Goal: Task Accomplishment & Management: Manage account settings

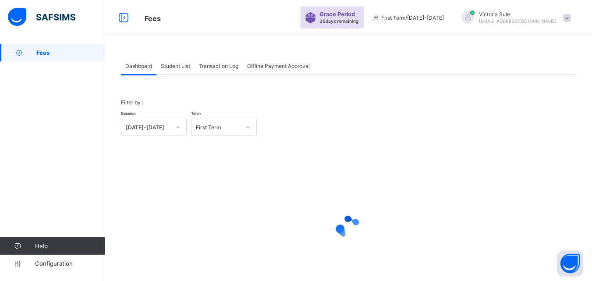
click at [186, 67] on span "Student List" at bounding box center [175, 66] width 29 height 7
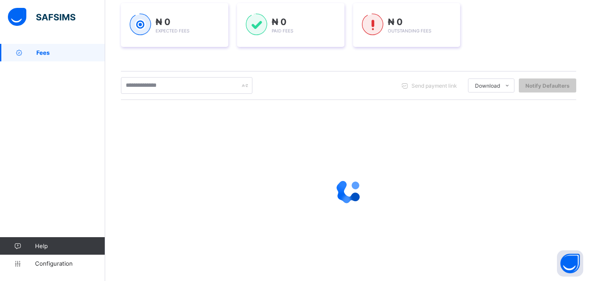
scroll to position [131, 0]
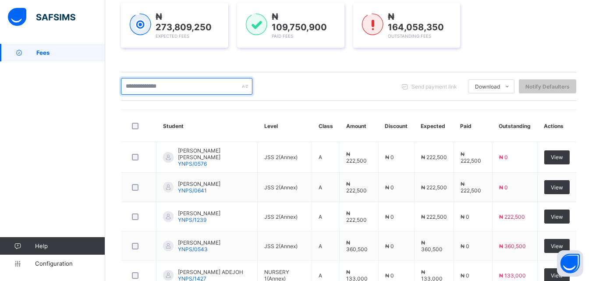
click at [172, 81] on input "text" at bounding box center [186, 86] width 131 height 17
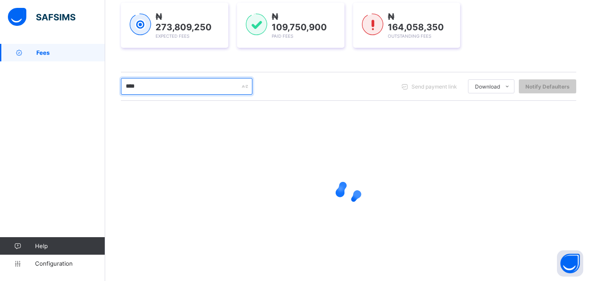
type input "****"
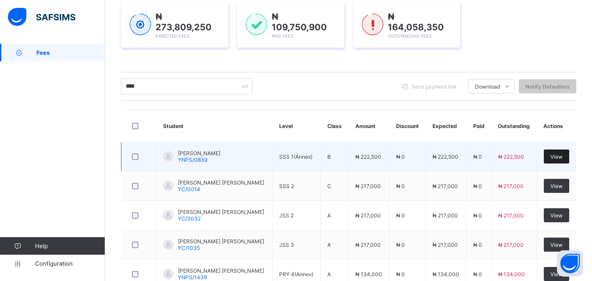
click at [569, 156] on div "View" at bounding box center [556, 156] width 25 height 14
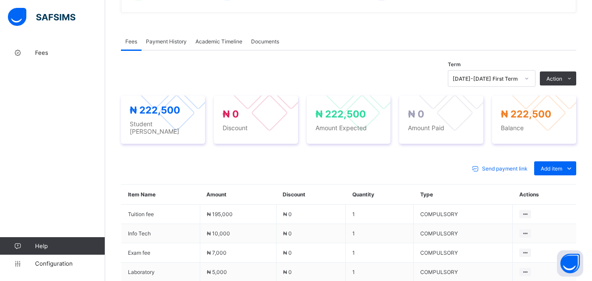
scroll to position [263, 0]
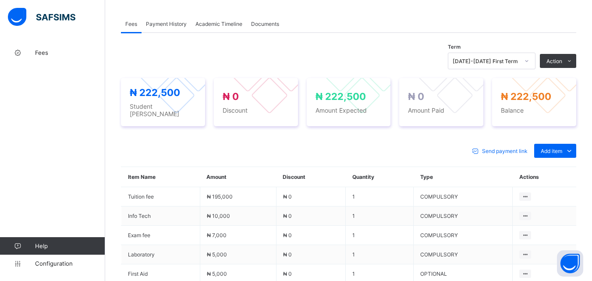
click at [0, 0] on li "Receive Payment" at bounding box center [0, 0] width 0 height 0
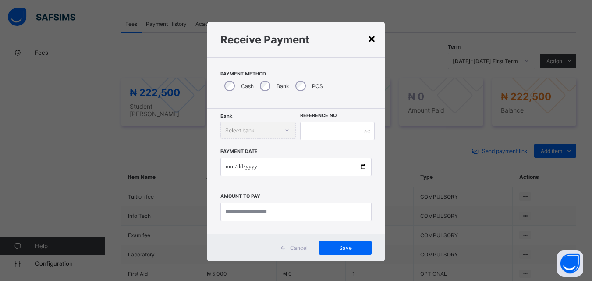
click at [371, 37] on div "×" at bounding box center [372, 38] width 8 height 15
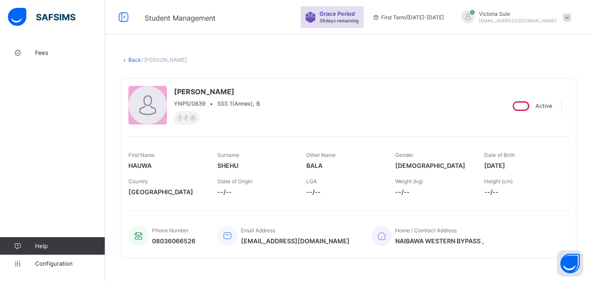
scroll to position [0, 0]
click at [134, 60] on link "Back" at bounding box center [134, 60] width 13 height 7
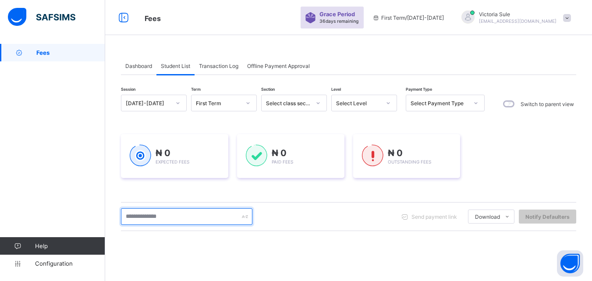
click at [166, 212] on input "text" at bounding box center [186, 216] width 131 height 17
type input "****"
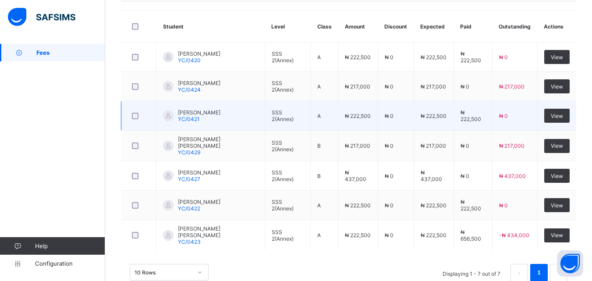
scroll to position [251, 0]
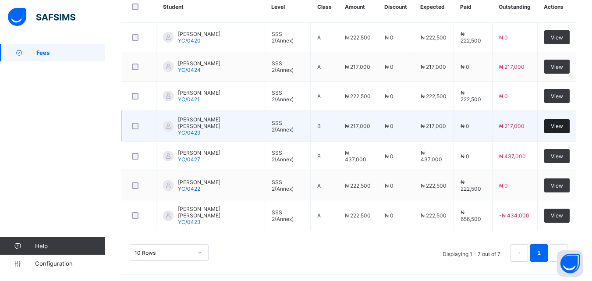
click at [558, 127] on span "View" at bounding box center [557, 126] width 12 height 7
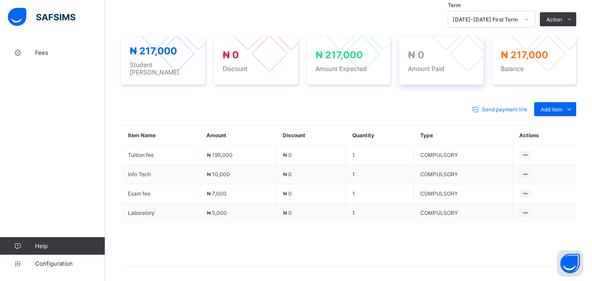
scroll to position [307, 0]
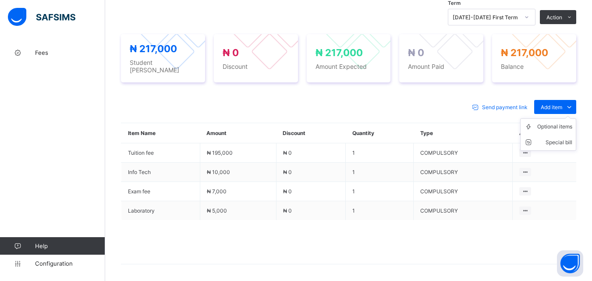
click at [552, 118] on ul "Optional items Special bill" at bounding box center [548, 134] width 56 height 32
click at [552, 122] on div "Optional items" at bounding box center [554, 126] width 35 height 9
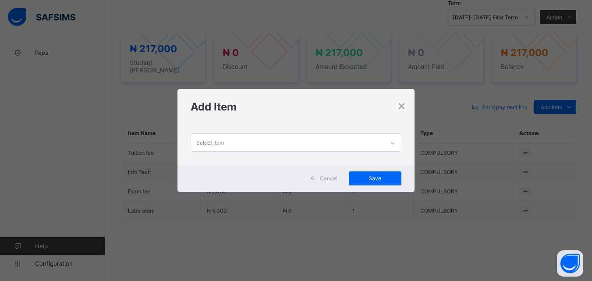
click at [393, 140] on icon at bounding box center [392, 143] width 5 height 9
click at [403, 105] on div "×" at bounding box center [401, 105] width 8 height 15
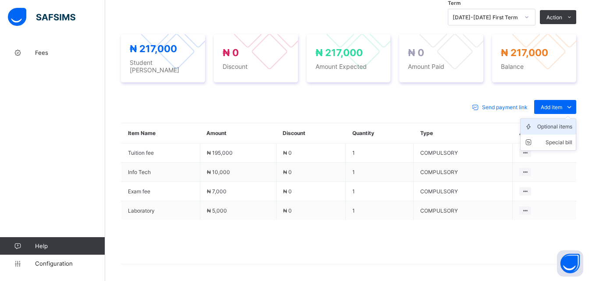
click at [556, 122] on div "Optional items" at bounding box center [554, 126] width 35 height 9
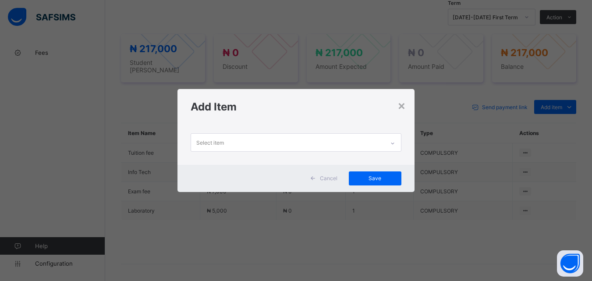
click at [388, 139] on div at bounding box center [392, 143] width 15 height 14
click at [400, 101] on div "×" at bounding box center [401, 105] width 8 height 15
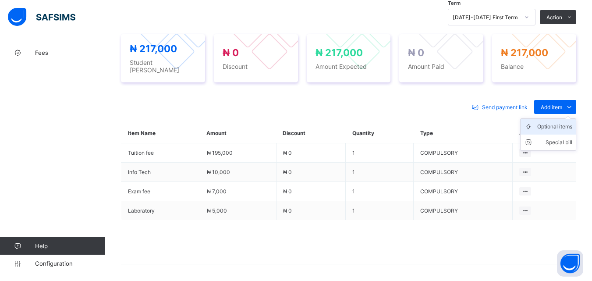
click at [553, 122] on div "Optional items" at bounding box center [554, 126] width 35 height 9
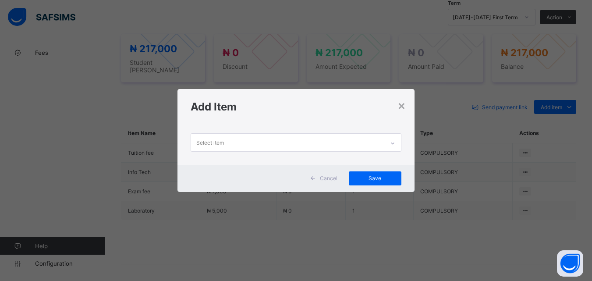
click at [395, 142] on icon at bounding box center [392, 143] width 5 height 9
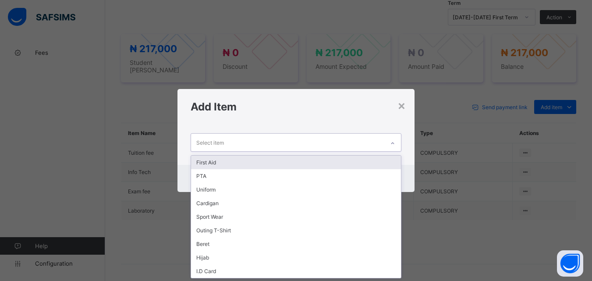
click at [375, 162] on div "First Aid" at bounding box center [295, 163] width 209 height 14
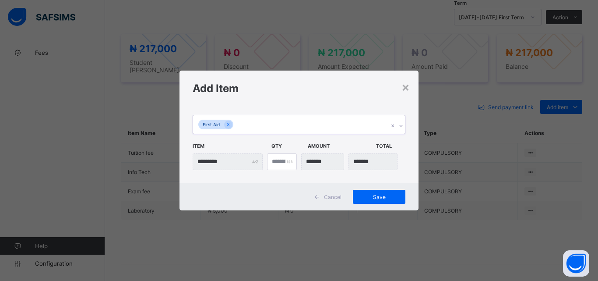
click at [403, 124] on icon at bounding box center [401, 125] width 5 height 9
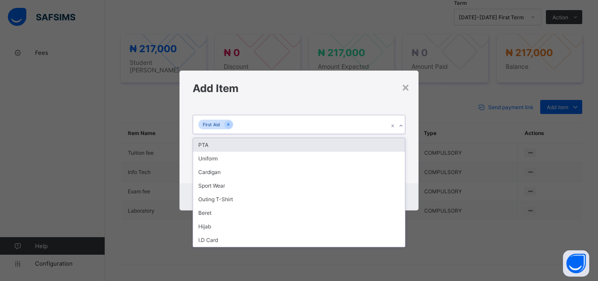
click at [396, 143] on div "PTA" at bounding box center [299, 145] width 212 height 14
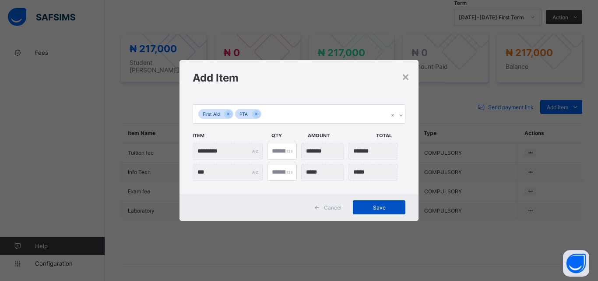
click at [380, 208] on span "Save" at bounding box center [379, 207] width 39 height 7
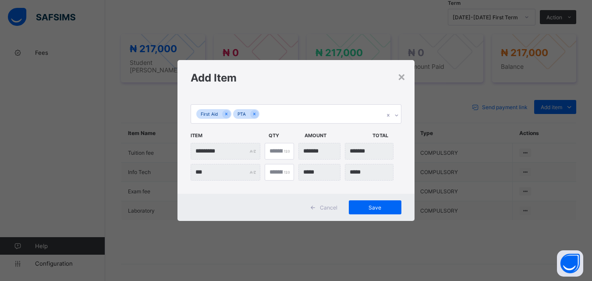
click at [392, 251] on div "× Add Item First Aid PTA Item Qty Amount Total ********* * *** * Cancel Save" at bounding box center [296, 140] width 592 height 281
click at [379, 210] on span "Save" at bounding box center [374, 207] width 39 height 7
click at [381, 210] on span "Save" at bounding box center [374, 207] width 39 height 7
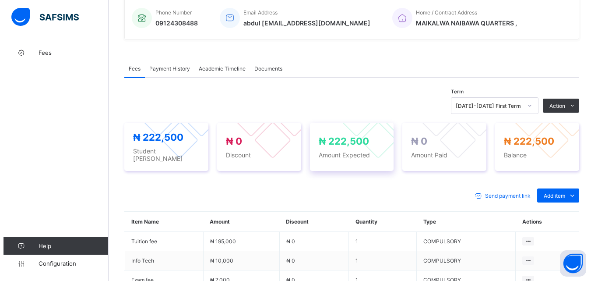
scroll to position [219, 0]
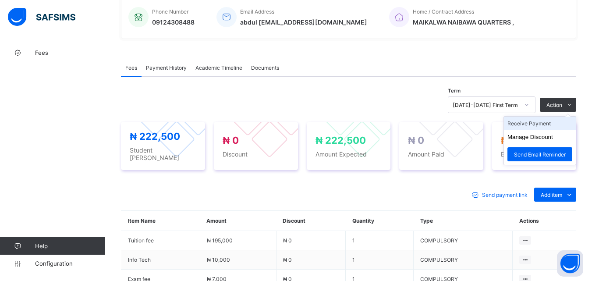
click at [549, 121] on li "Receive Payment" at bounding box center [540, 124] width 72 height 14
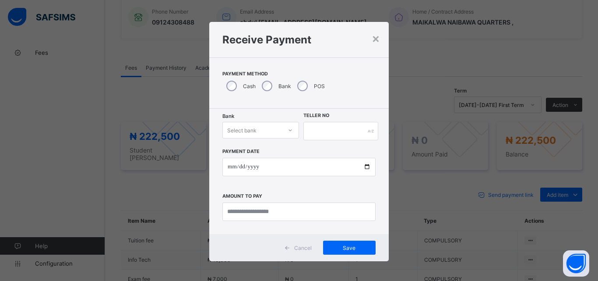
click at [286, 133] on div at bounding box center [290, 130] width 15 height 14
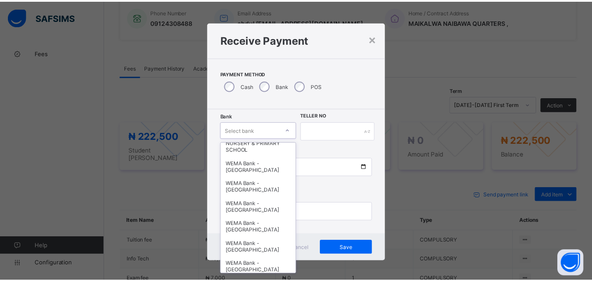
scroll to position [269, 0]
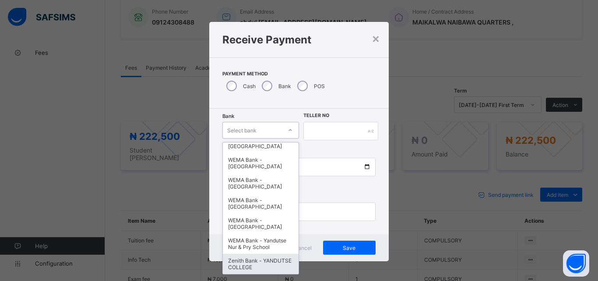
click at [249, 265] on div "Zenith Bank - YANDUTSE COLLEGE" at bounding box center [261, 264] width 76 height 20
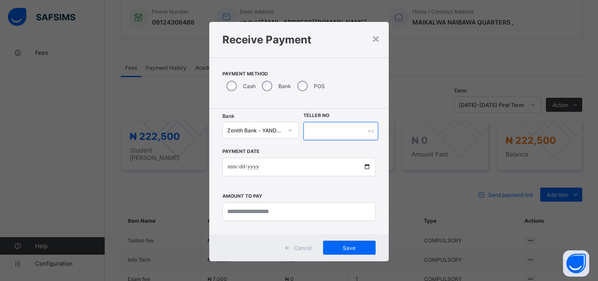
click at [332, 130] on input "text" at bounding box center [341, 131] width 75 height 18
type input "**********"
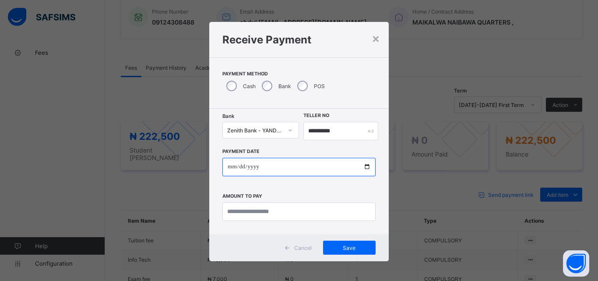
click at [366, 169] on input "date" at bounding box center [299, 167] width 153 height 18
type input "**********"
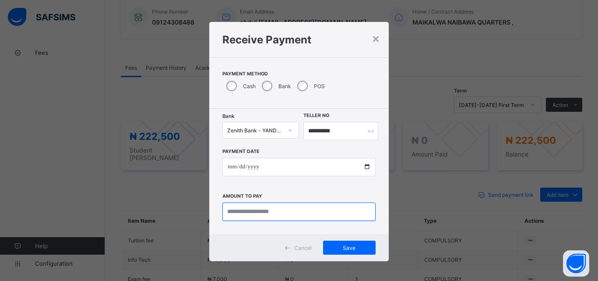
click at [257, 212] on input "currency" at bounding box center [299, 211] width 153 height 18
type input "*********"
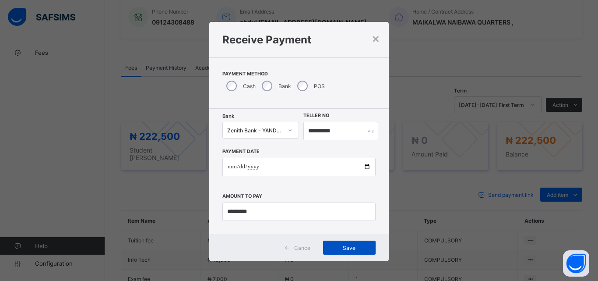
click at [330, 249] on span "Save" at bounding box center [349, 247] width 39 height 7
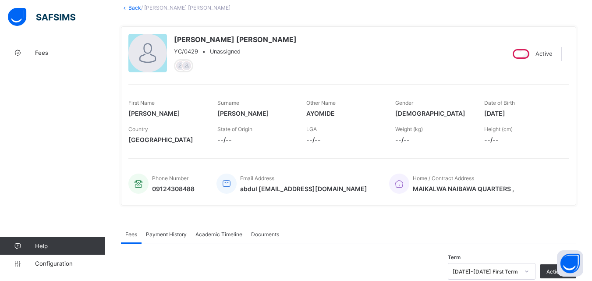
scroll to position [44, 0]
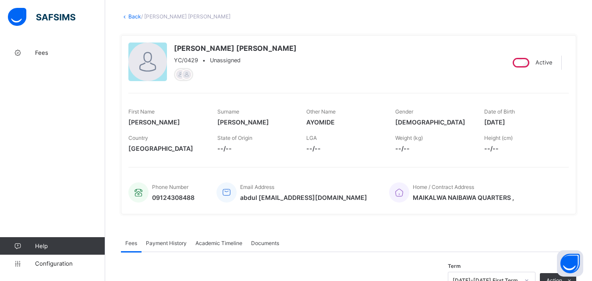
click at [134, 14] on link "Back" at bounding box center [134, 16] width 13 height 7
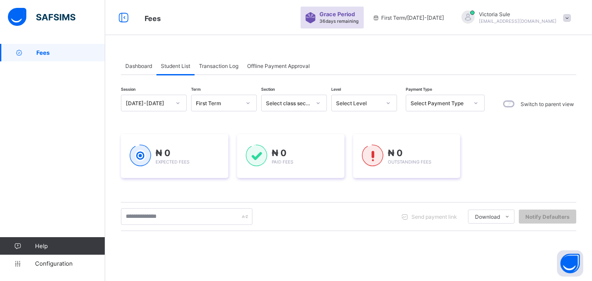
scroll to position [44, 0]
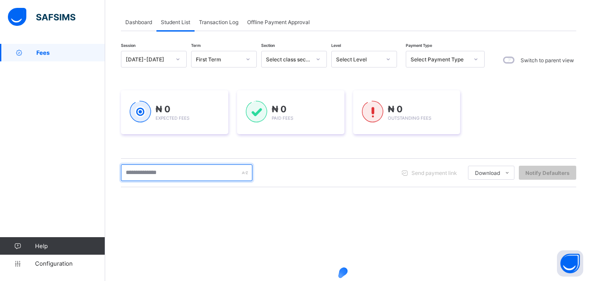
click at [178, 172] on input "text" at bounding box center [186, 172] width 131 height 17
type input "****"
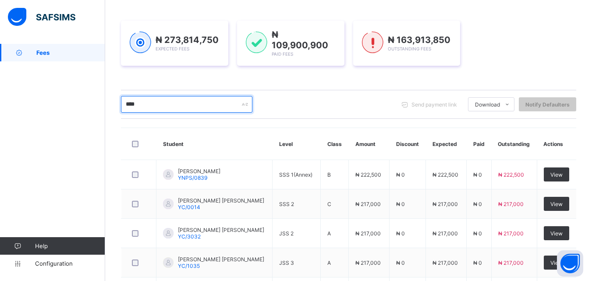
scroll to position [131, 0]
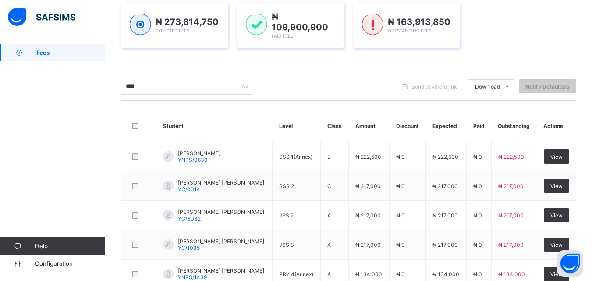
click at [567, 97] on div "**** Send payment link Download Students Payment Students Payment Status Studen…" at bounding box center [348, 86] width 455 height 29
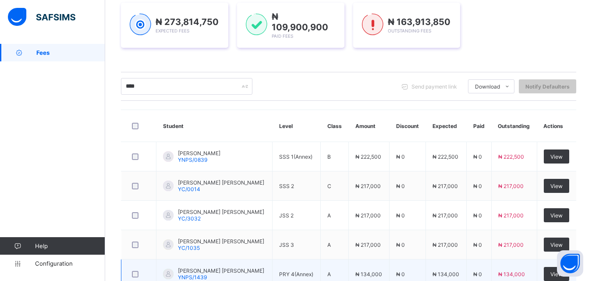
scroll to position [191, 0]
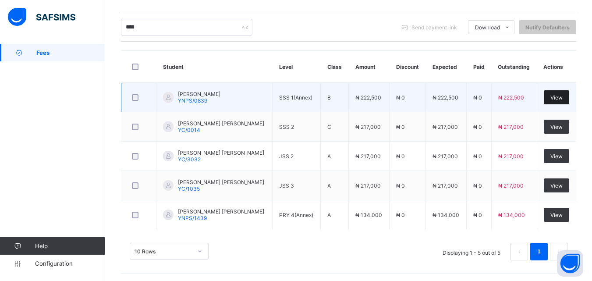
click at [562, 97] on span "View" at bounding box center [556, 97] width 12 height 7
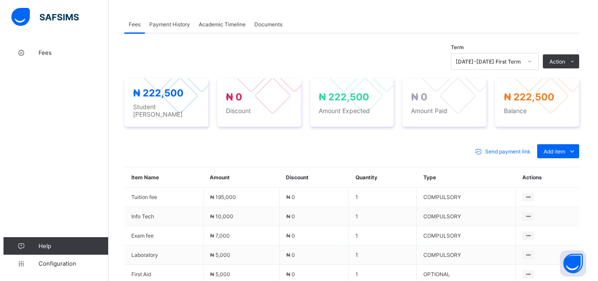
scroll to position [263, 0]
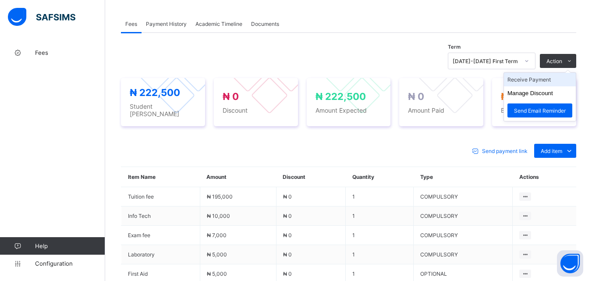
click at [549, 82] on li "Receive Payment" at bounding box center [540, 80] width 72 height 14
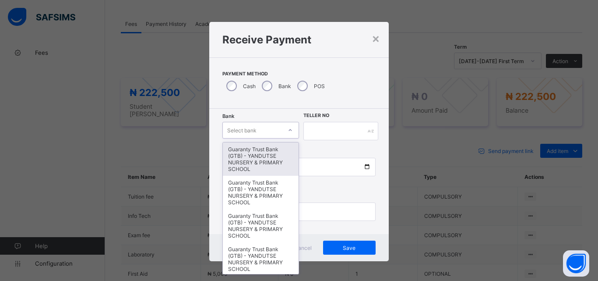
click at [290, 128] on icon at bounding box center [290, 130] width 5 height 9
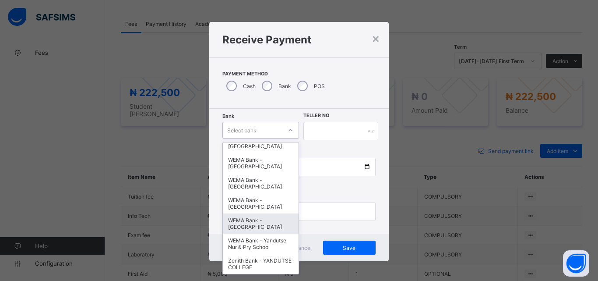
click at [274, 214] on div "WEMA Bank - [GEOGRAPHIC_DATA]" at bounding box center [261, 223] width 76 height 20
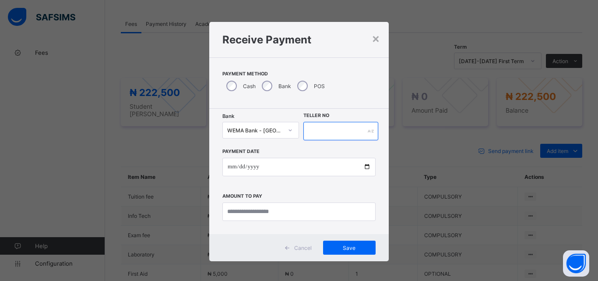
click at [318, 129] on input "text" at bounding box center [341, 131] width 75 height 18
type input "****"
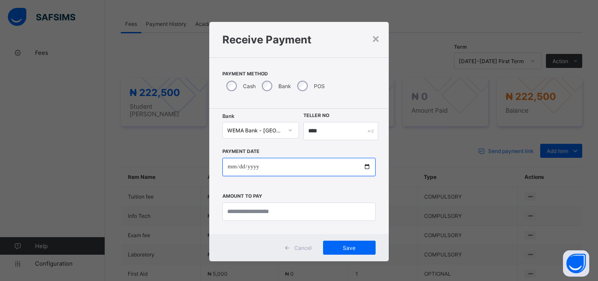
click at [364, 163] on input "date" at bounding box center [299, 167] width 153 height 18
click at [364, 171] on input "date" at bounding box center [299, 167] width 153 height 18
click at [364, 167] on input "date" at bounding box center [299, 167] width 153 height 18
type input "**********"
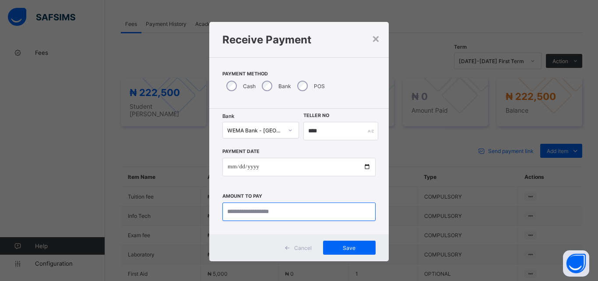
click at [258, 215] on input "currency" at bounding box center [299, 211] width 153 height 18
type input "*********"
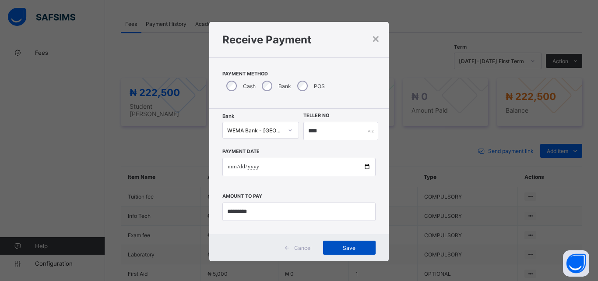
click at [344, 254] on div "Save" at bounding box center [349, 247] width 53 height 14
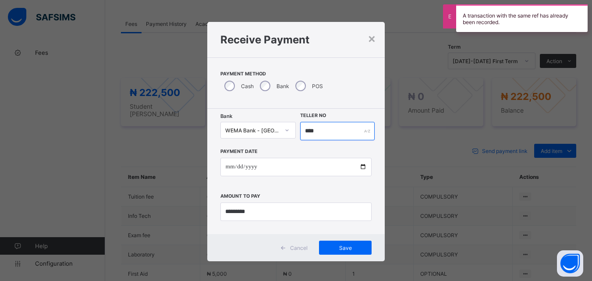
click at [330, 132] on input "****" at bounding box center [337, 131] width 74 height 18
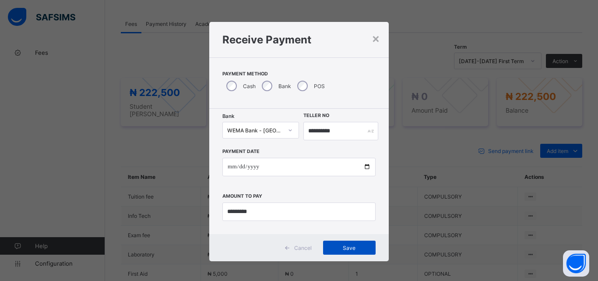
click at [343, 254] on div "Save" at bounding box center [349, 247] width 53 height 14
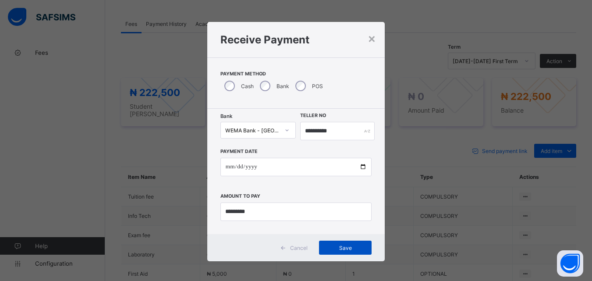
click at [334, 246] on span "Save" at bounding box center [344, 247] width 39 height 7
click at [356, 123] on input "**********" at bounding box center [337, 131] width 74 height 18
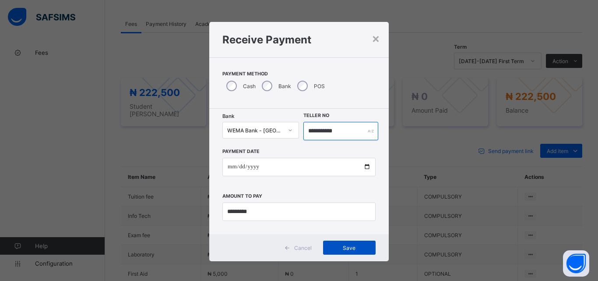
type input "**********"
click at [357, 245] on span "Save" at bounding box center [349, 247] width 39 height 7
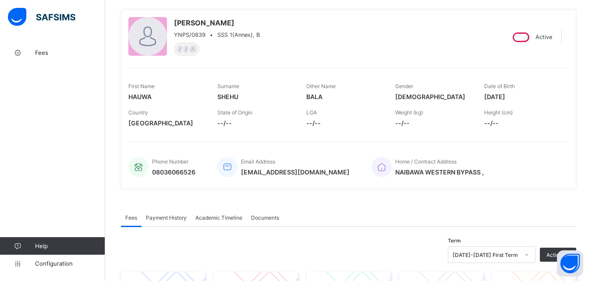
scroll to position [0, 0]
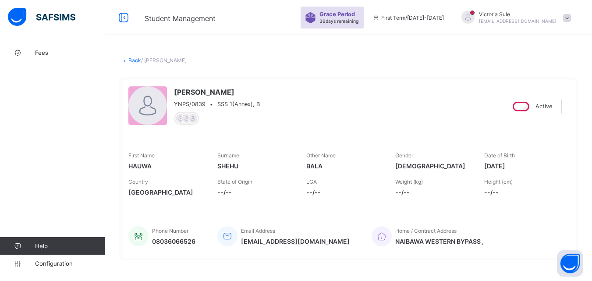
click at [135, 61] on link "Back" at bounding box center [134, 60] width 13 height 7
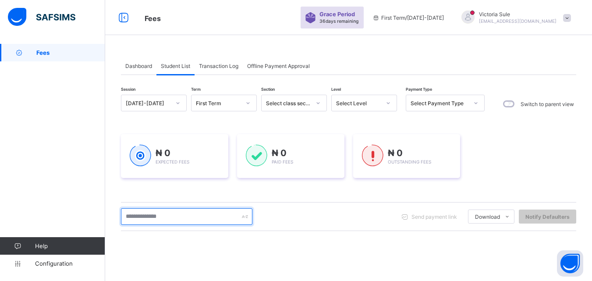
click at [197, 220] on input "text" at bounding box center [186, 216] width 131 height 17
type input "****"
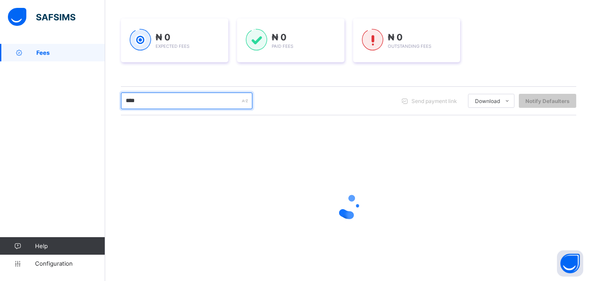
scroll to position [131, 0]
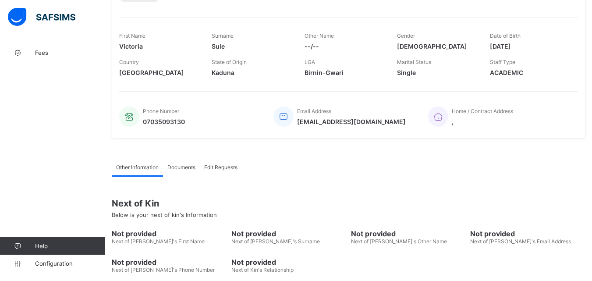
scroll to position [174, 0]
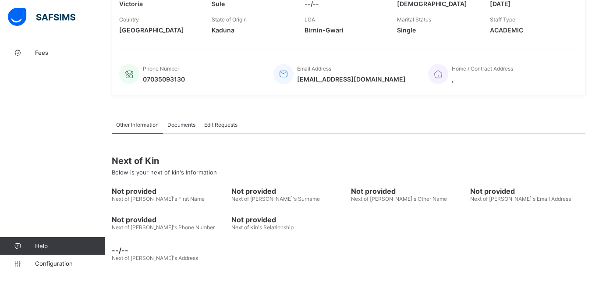
click at [460, 263] on div "--/-- Next of [PERSON_NAME]'s Address" at bounding box center [349, 250] width 474 height 31
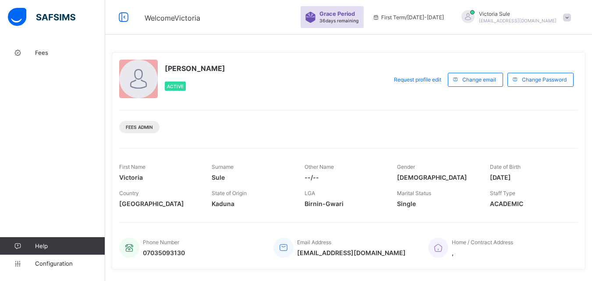
scroll to position [0, 0]
click at [43, 54] on span "Fees" at bounding box center [70, 52] width 70 height 7
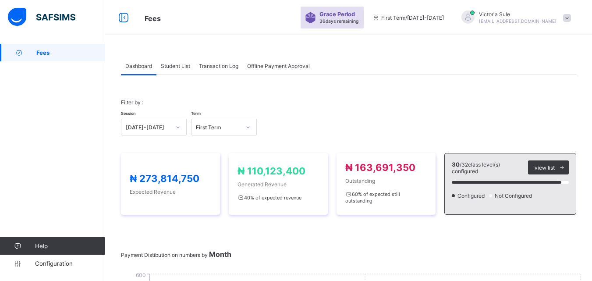
click at [177, 67] on span "Student List" at bounding box center [175, 66] width 29 height 7
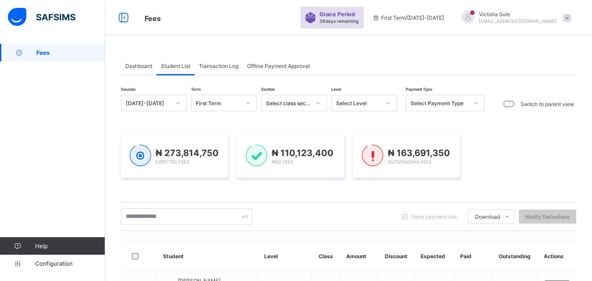
click at [367, 221] on div "Send payment link Download Students Payment Students Payment Status Student Ite…" at bounding box center [348, 216] width 455 height 17
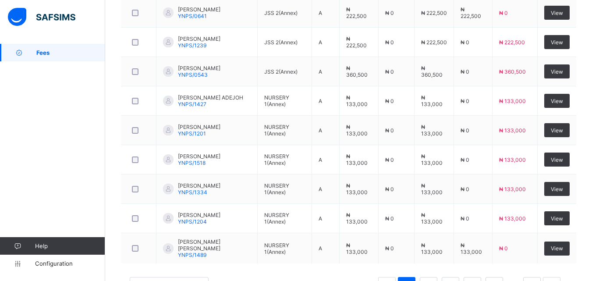
scroll to position [210, 0]
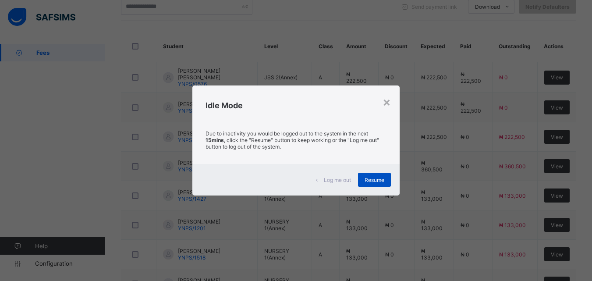
click at [372, 181] on span "Resume" at bounding box center [374, 180] width 20 height 7
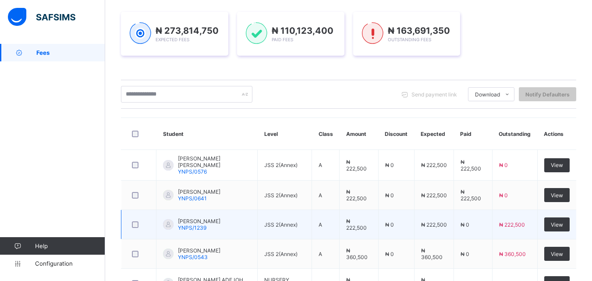
scroll to position [78, 0]
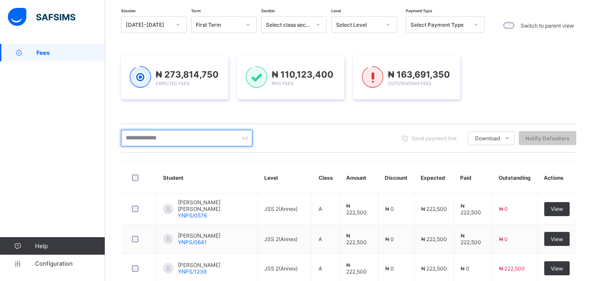
click at [156, 137] on input "text" at bounding box center [186, 138] width 131 height 17
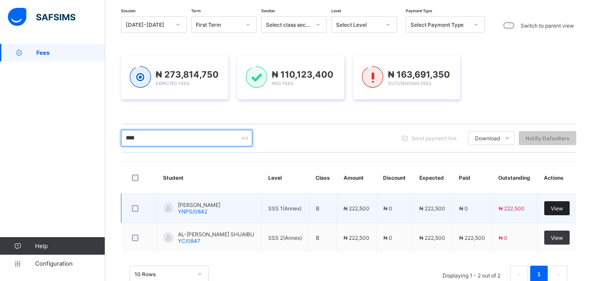
type input "****"
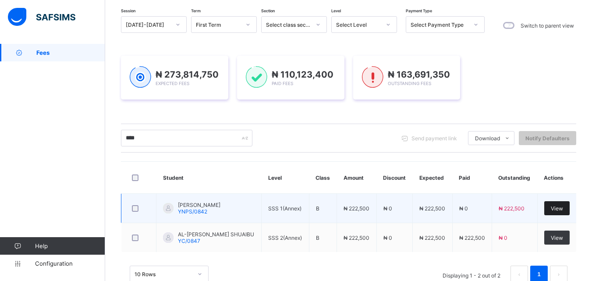
click at [563, 205] on span "View" at bounding box center [557, 208] width 12 height 7
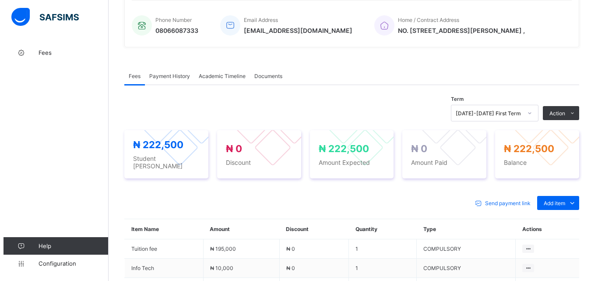
scroll to position [210, 0]
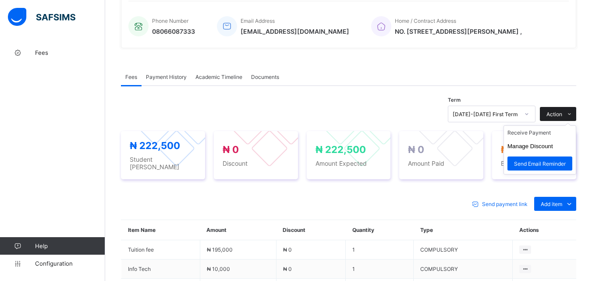
click at [561, 113] on span "Action" at bounding box center [554, 114] width 16 height 7
click at [550, 151] on li "Manage Discount" at bounding box center [540, 146] width 72 height 14
click at [567, 109] on div "Action" at bounding box center [558, 114] width 36 height 14
click at [553, 142] on li "Manage Discount" at bounding box center [540, 146] width 72 height 14
click at [556, 151] on li "Manage Discount" at bounding box center [540, 146] width 72 height 14
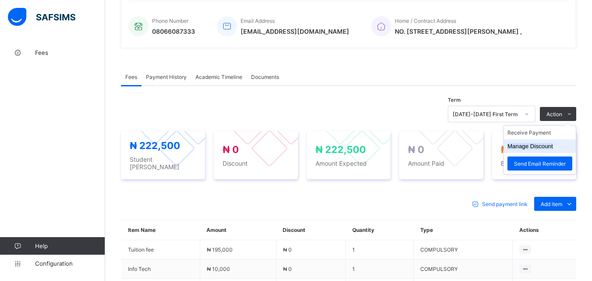
click at [550, 148] on button "Manage Discount" at bounding box center [530, 146] width 46 height 7
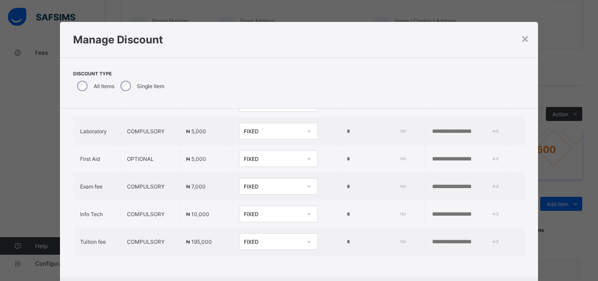
scroll to position [68, 0]
click at [346, 238] on input "*" at bounding box center [375, 241] width 58 height 7
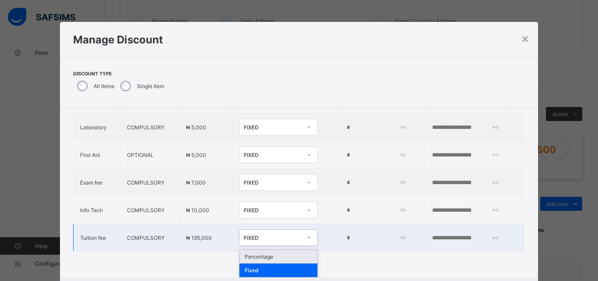
click at [307, 236] on icon at bounding box center [309, 237] width 5 height 9
click at [274, 257] on div "Percentage" at bounding box center [279, 257] width 78 height 14
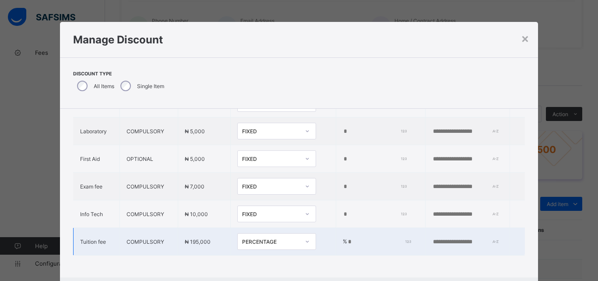
click at [347, 238] on input "*" at bounding box center [377, 241] width 61 height 7
type input "**"
click at [448, 238] on input "text" at bounding box center [462, 241] width 60 height 7
click at [453, 238] on input "**********" at bounding box center [462, 241] width 60 height 7
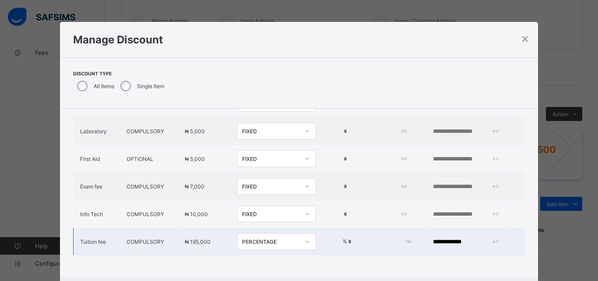
click at [454, 238] on input "**********" at bounding box center [462, 241] width 60 height 7
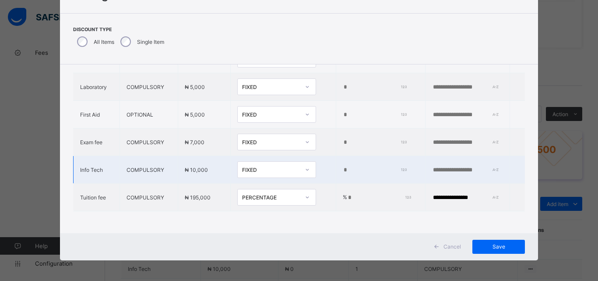
scroll to position [46, 0]
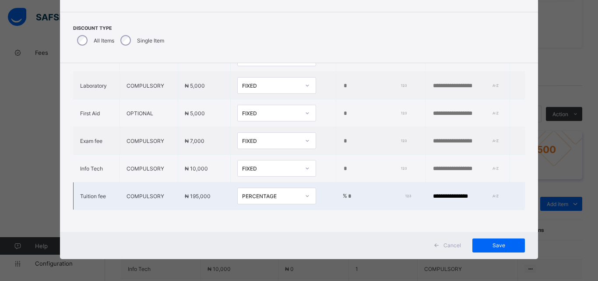
click at [440, 193] on input "**********" at bounding box center [462, 196] width 60 height 7
type input "**********"
click at [495, 248] on span "Save" at bounding box center [498, 245] width 39 height 7
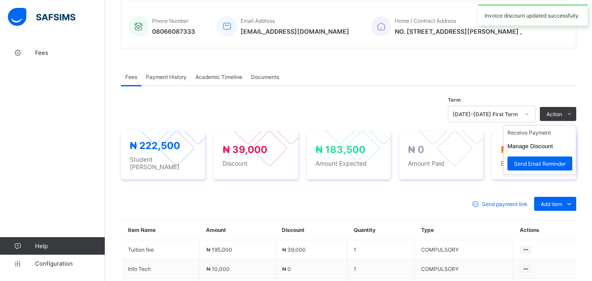
click at [539, 130] on ul "Receive Payment Manage Discount Send Email Reminder" at bounding box center [539, 149] width 73 height 49
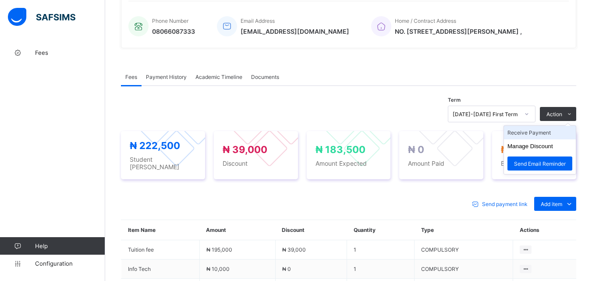
click at [534, 131] on li "Receive Payment" at bounding box center [540, 133] width 72 height 14
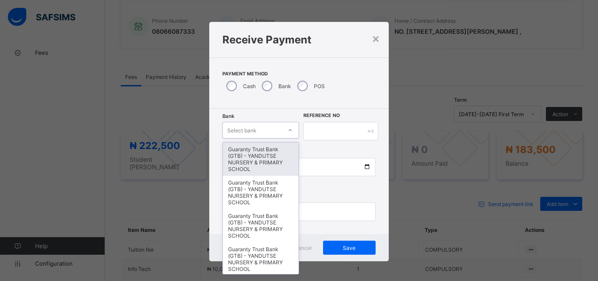
click at [289, 133] on icon at bounding box center [290, 130] width 5 height 9
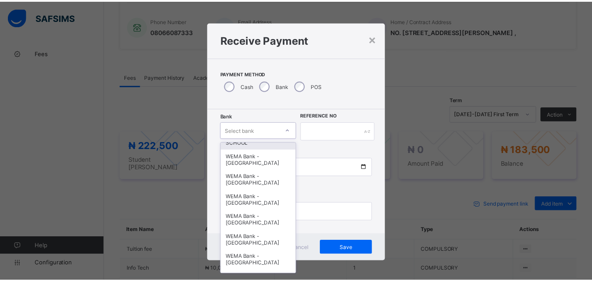
scroll to position [263, 0]
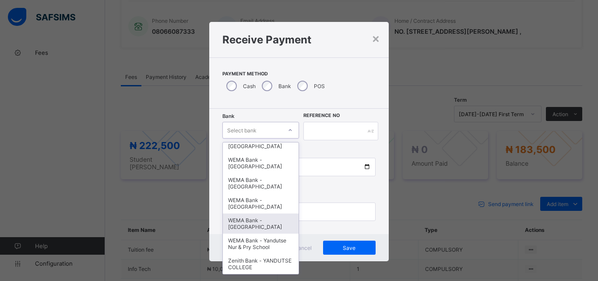
click at [261, 227] on div "WEMA Bank - [GEOGRAPHIC_DATA]" at bounding box center [261, 223] width 76 height 20
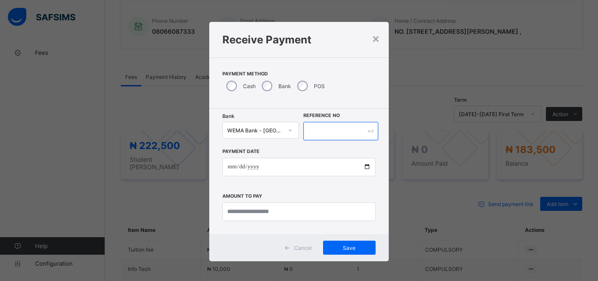
click at [329, 135] on input "text" at bounding box center [341, 131] width 75 height 18
type input "*********"
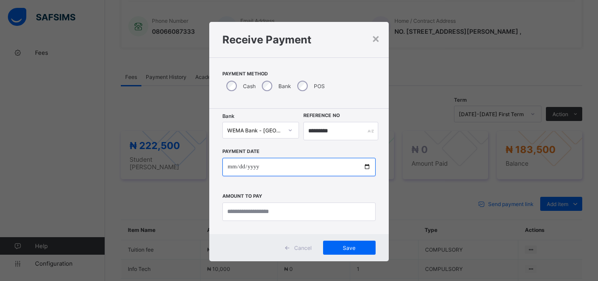
click at [362, 166] on input "date" at bounding box center [299, 167] width 153 height 18
type input "**********"
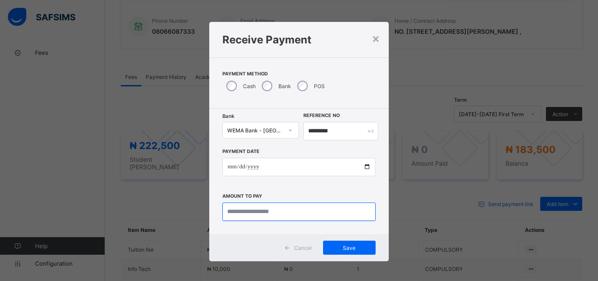
click at [285, 216] on input "currency" at bounding box center [299, 211] width 153 height 18
type input "*********"
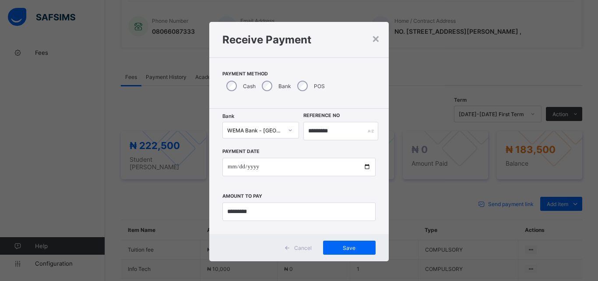
click at [339, 255] on div "Cancel Save" at bounding box center [299, 247] width 180 height 27
click at [349, 251] on div "Save" at bounding box center [349, 247] width 53 height 14
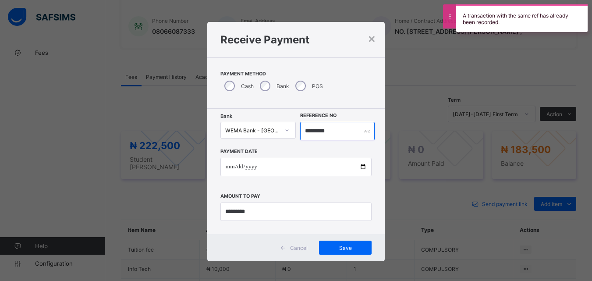
click at [333, 131] on input "*********" at bounding box center [337, 131] width 74 height 18
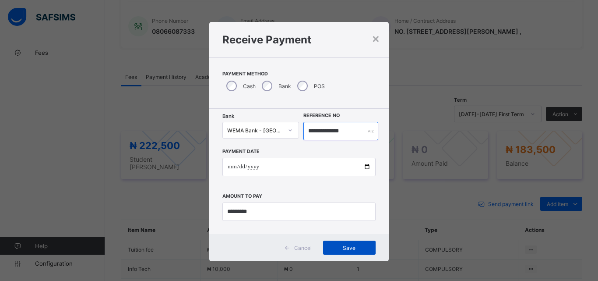
type input "**********"
click at [339, 250] on span "Save" at bounding box center [349, 247] width 39 height 7
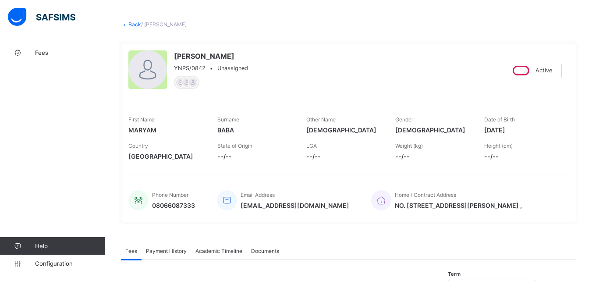
scroll to position [35, 0]
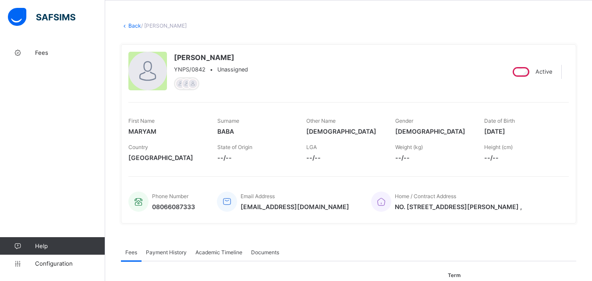
click at [133, 28] on link "Back" at bounding box center [134, 25] width 13 height 7
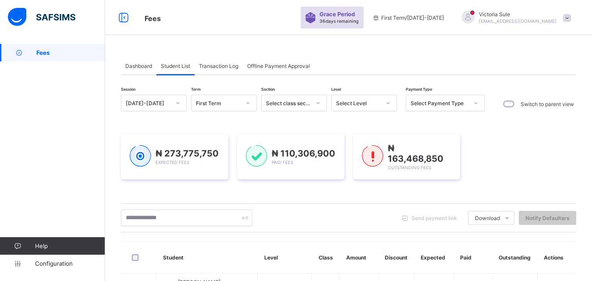
scroll to position [131, 0]
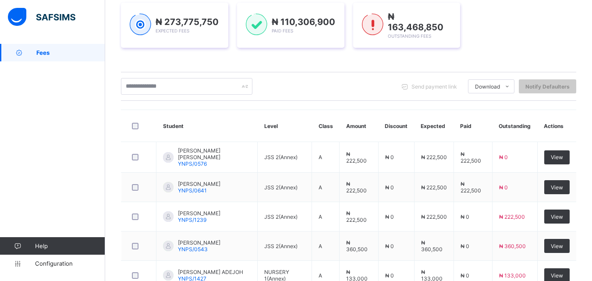
click at [152, 74] on div "Send payment link Download Students Payment Students Payment Status Student Ite…" at bounding box center [348, 86] width 455 height 29
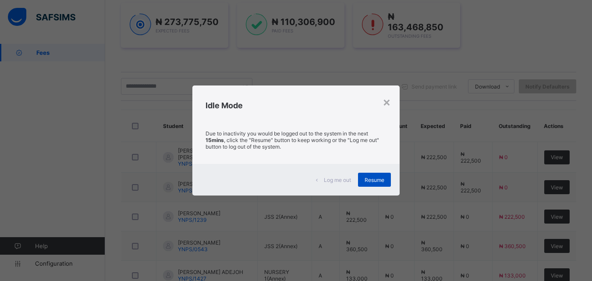
click at [381, 180] on span "Resume" at bounding box center [374, 180] width 20 height 7
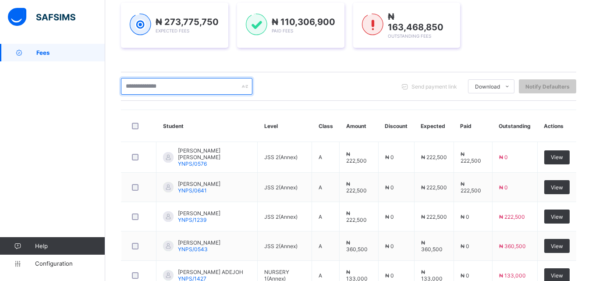
click at [165, 88] on input "text" at bounding box center [186, 86] width 131 height 17
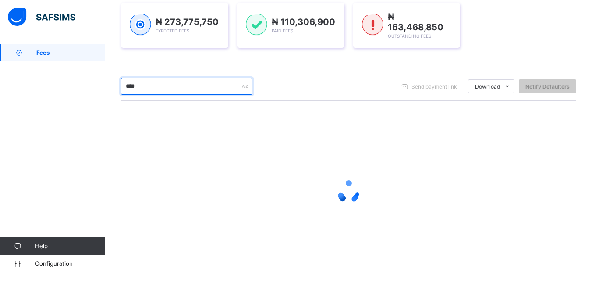
type input "****"
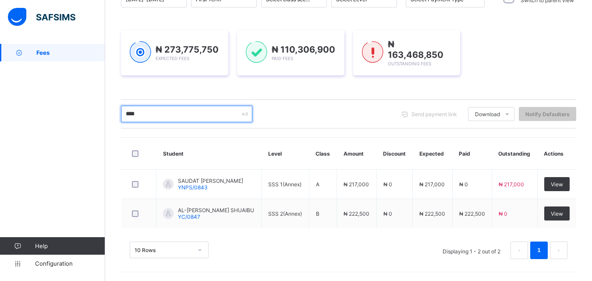
scroll to position [103, 0]
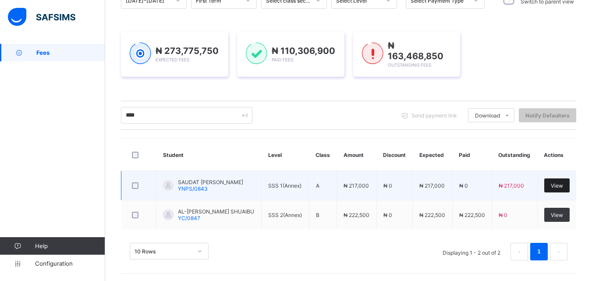
click at [560, 180] on div "View" at bounding box center [556, 185] width 25 height 14
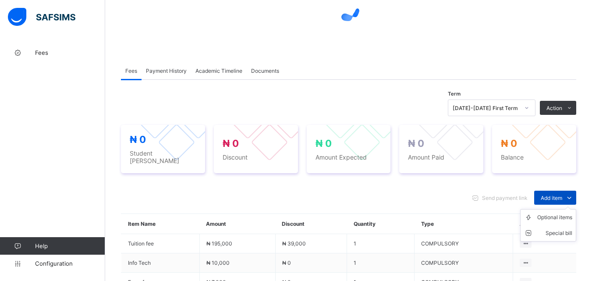
click at [567, 191] on div "Add item" at bounding box center [555, 198] width 42 height 14
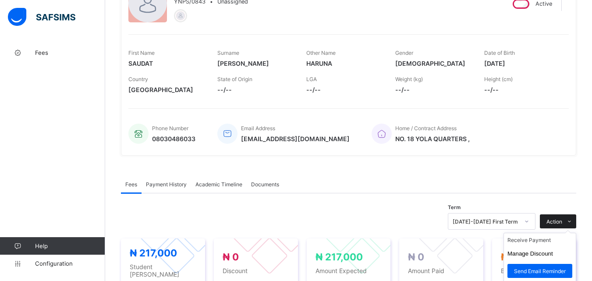
click at [552, 216] on div "Action" at bounding box center [558, 221] width 36 height 14
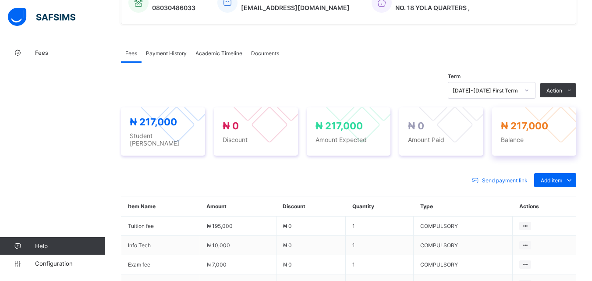
scroll to position [234, 0]
click at [562, 177] on span "Add item" at bounding box center [551, 180] width 21 height 7
click at [557, 196] on div "Optional items" at bounding box center [554, 199] width 35 height 9
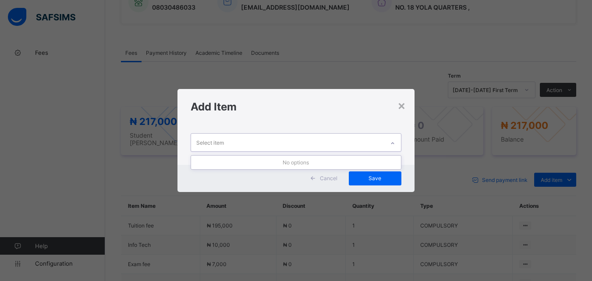
click at [395, 142] on icon at bounding box center [392, 143] width 5 height 9
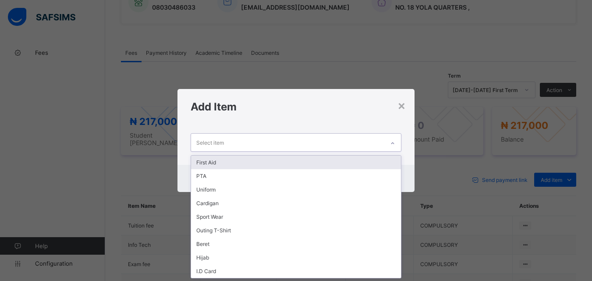
click at [372, 162] on div "First Aid" at bounding box center [295, 163] width 209 height 14
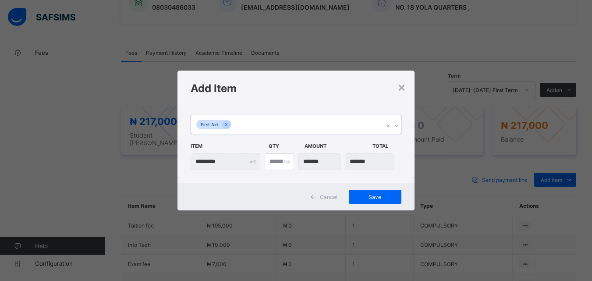
click at [360, 122] on div "First Aid" at bounding box center [287, 124] width 193 height 18
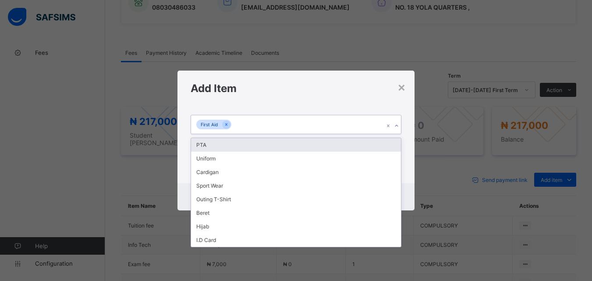
click at [361, 146] on div "PTA" at bounding box center [295, 145] width 209 height 14
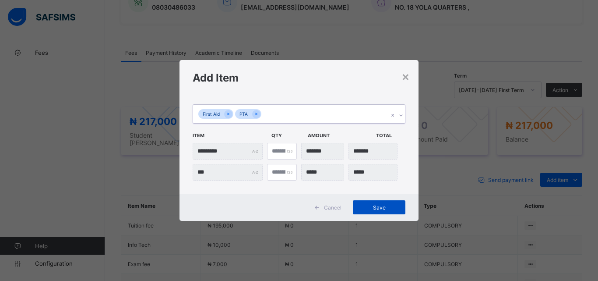
click at [367, 207] on span "Save" at bounding box center [379, 207] width 39 height 7
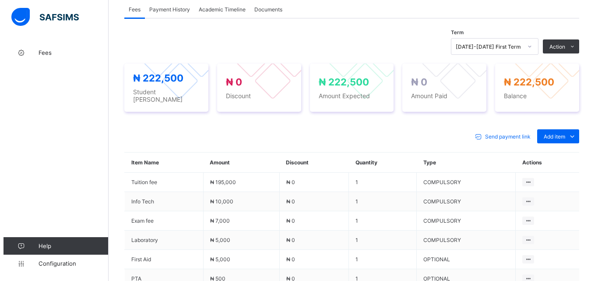
scroll to position [278, 0]
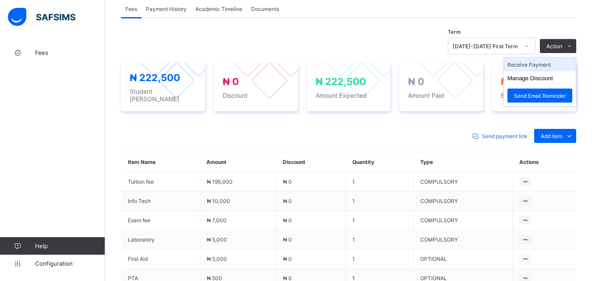
click at [544, 64] on li "Receive Payment" at bounding box center [540, 65] width 72 height 14
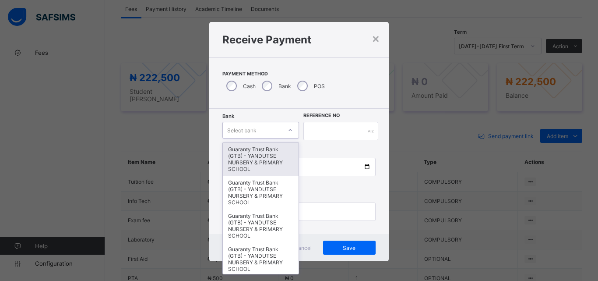
click at [288, 131] on icon at bounding box center [290, 130] width 5 height 9
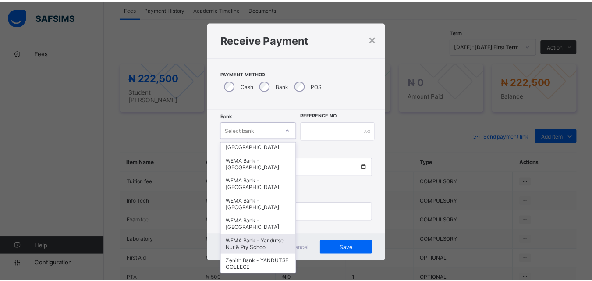
scroll to position [269, 0]
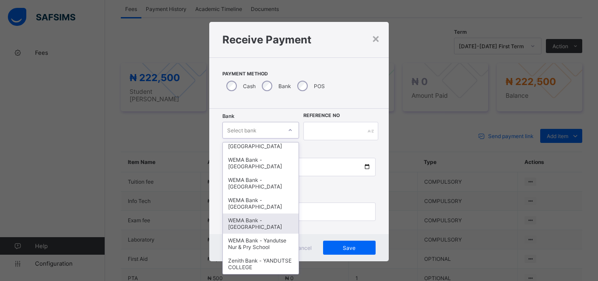
click at [269, 216] on div "WEMA Bank - [GEOGRAPHIC_DATA]" at bounding box center [261, 223] width 76 height 20
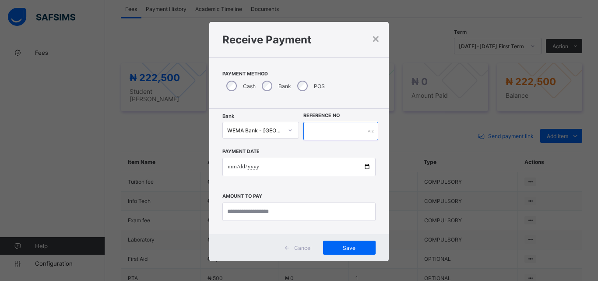
click at [334, 134] on input "text" at bounding box center [341, 131] width 75 height 18
click at [331, 134] on input "text" at bounding box center [341, 131] width 75 height 18
type input "*********"
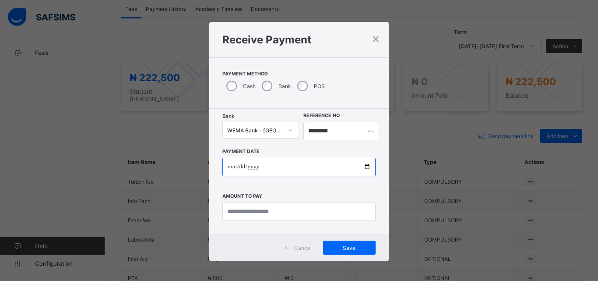
click at [362, 167] on input "date" at bounding box center [299, 167] width 153 height 18
type input "**********"
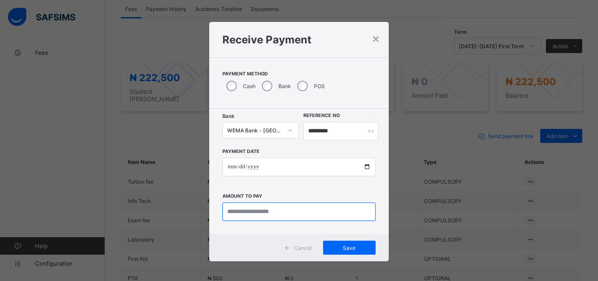
click at [254, 213] on input "currency" at bounding box center [299, 211] width 153 height 18
click at [300, 208] on input "currency" at bounding box center [299, 211] width 153 height 18
click at [263, 210] on input "currency" at bounding box center [299, 211] width 153 height 18
type input "*********"
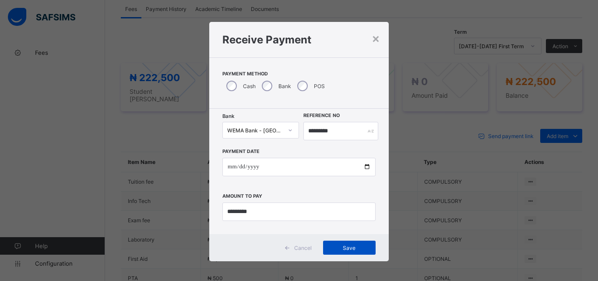
click at [353, 245] on span "Save" at bounding box center [349, 247] width 39 height 7
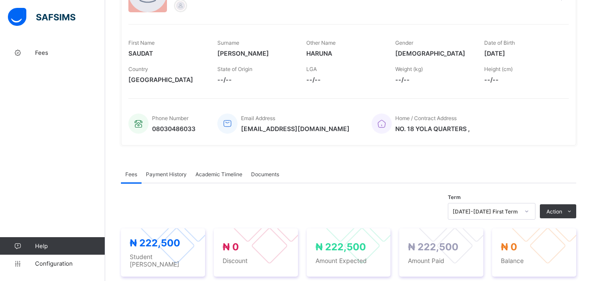
scroll to position [15, 0]
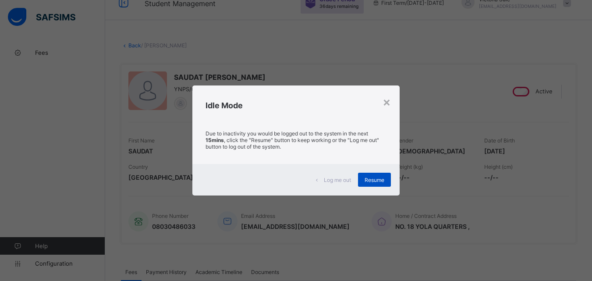
click at [382, 177] on span "Resume" at bounding box center [374, 180] width 20 height 7
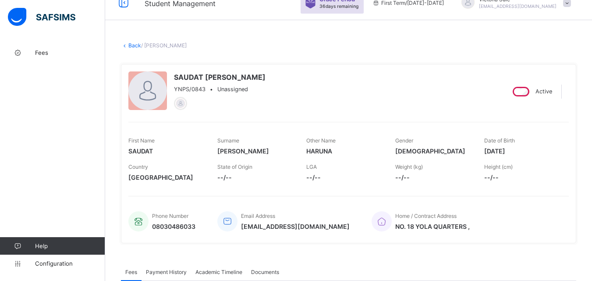
click at [136, 45] on link "Back" at bounding box center [134, 45] width 13 height 7
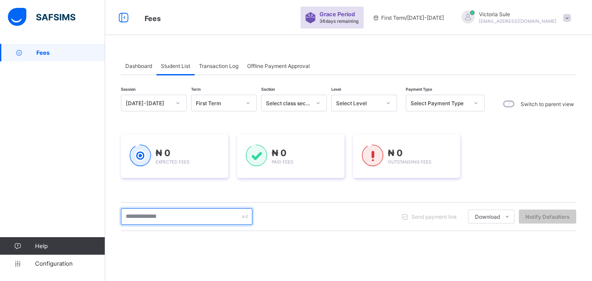
click at [197, 216] on input "text" at bounding box center [186, 216] width 131 height 17
type input "*****"
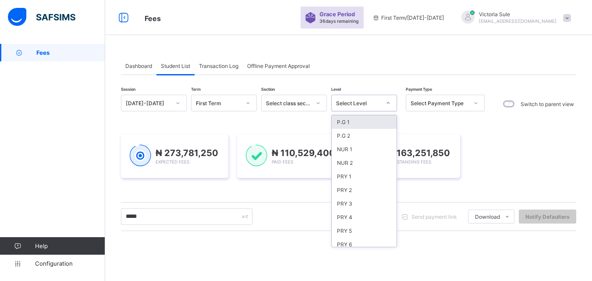
click at [362, 103] on div "Select Level" at bounding box center [358, 103] width 45 height 7
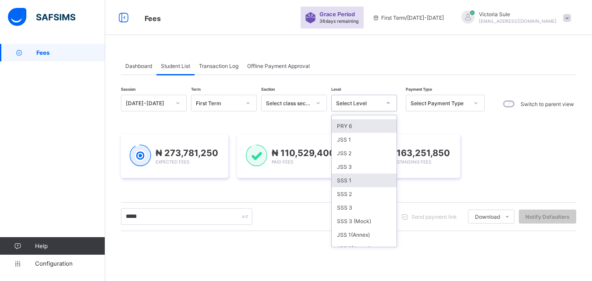
scroll to position [131, 0]
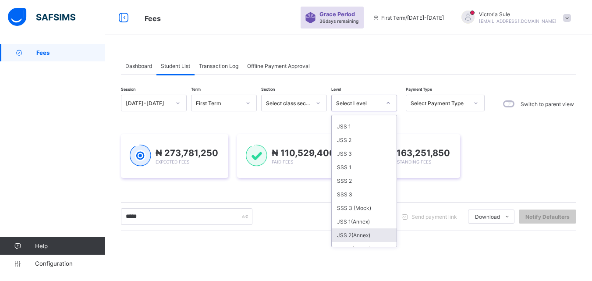
click at [359, 237] on div "JSS 2(Annex)" at bounding box center [364, 235] width 65 height 14
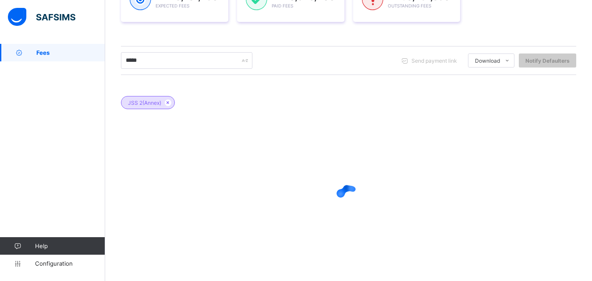
scroll to position [187, 0]
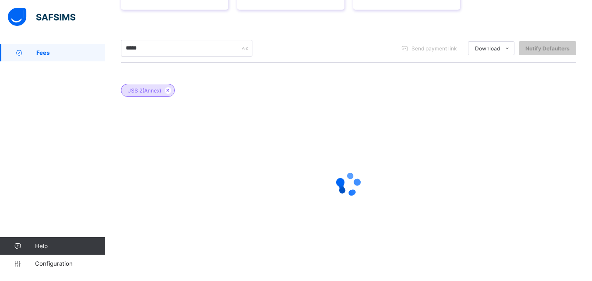
click at [290, 193] on div at bounding box center [348, 184] width 455 height 35
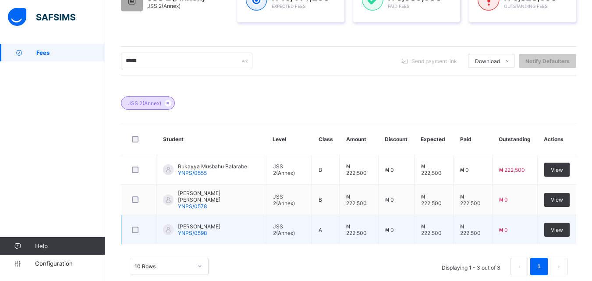
scroll to position [175, 0]
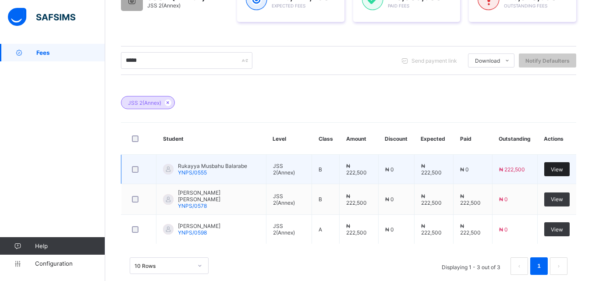
click at [563, 170] on span "View" at bounding box center [557, 169] width 12 height 7
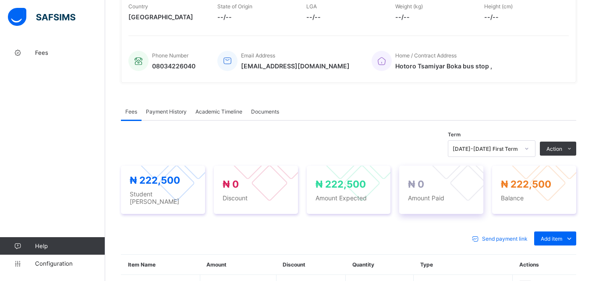
scroll to position [263, 0]
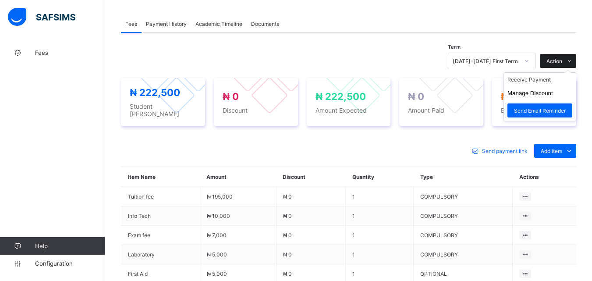
click at [560, 62] on span "Action" at bounding box center [554, 61] width 16 height 7
click at [550, 79] on li "Receive Payment" at bounding box center [540, 80] width 72 height 14
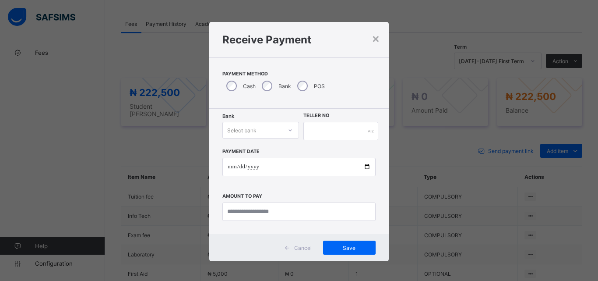
click at [288, 128] on icon at bounding box center [290, 130] width 5 height 9
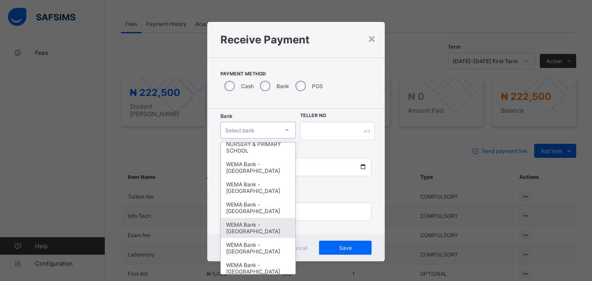
scroll to position [219, 0]
click at [262, 225] on div "WEMA Bank - [GEOGRAPHIC_DATA]" at bounding box center [258, 227] width 75 height 20
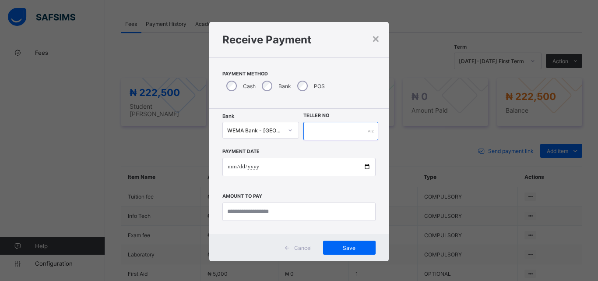
click at [318, 128] on input "text" at bounding box center [341, 131] width 75 height 18
click at [326, 136] on input "text" at bounding box center [341, 131] width 75 height 18
type input "*****"
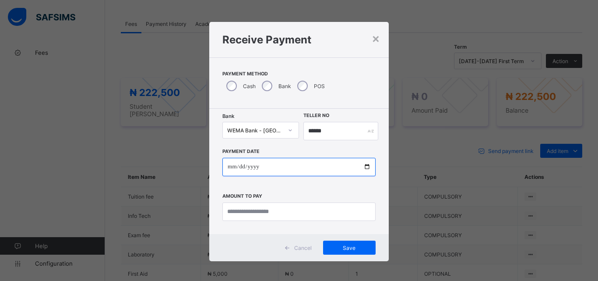
click at [364, 165] on input "date" at bounding box center [299, 167] width 153 height 18
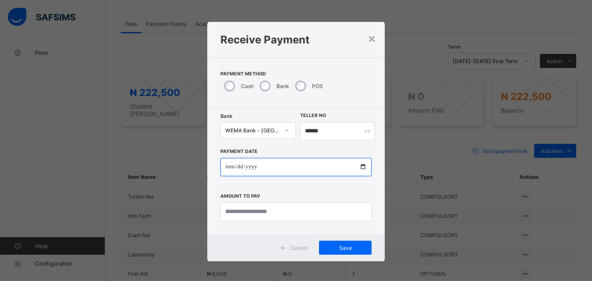
click at [362, 165] on input "date" at bounding box center [295, 167] width 151 height 18
type input "**********"
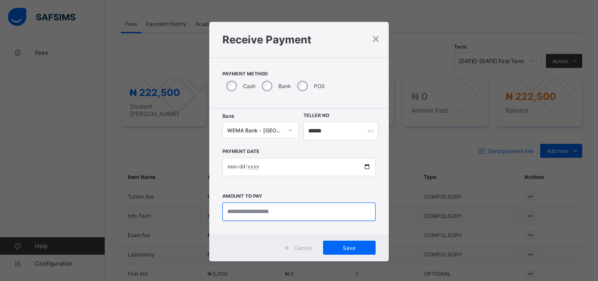
click at [244, 211] on input "currency" at bounding box center [299, 211] width 153 height 18
type input "*********"
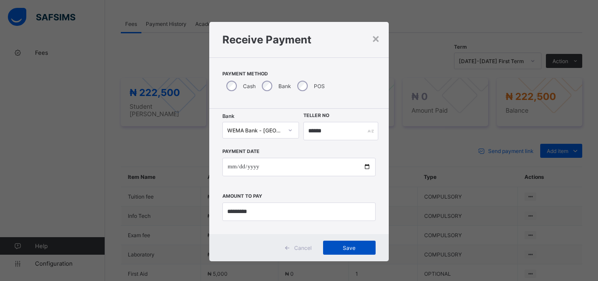
click at [345, 247] on span "Save" at bounding box center [349, 247] width 39 height 7
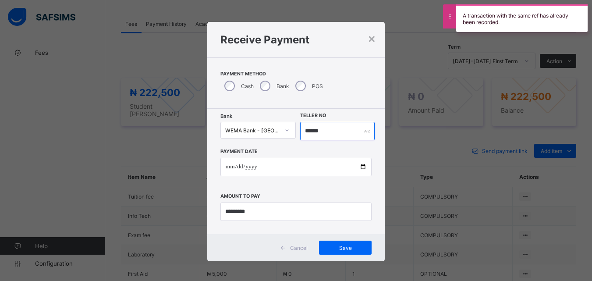
click at [350, 129] on input "*****" at bounding box center [337, 131] width 74 height 18
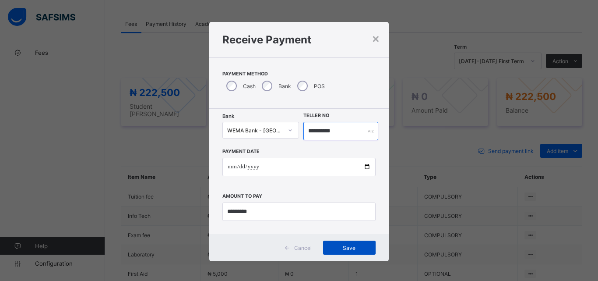
type input "**********"
click at [350, 247] on span "Save" at bounding box center [349, 247] width 39 height 7
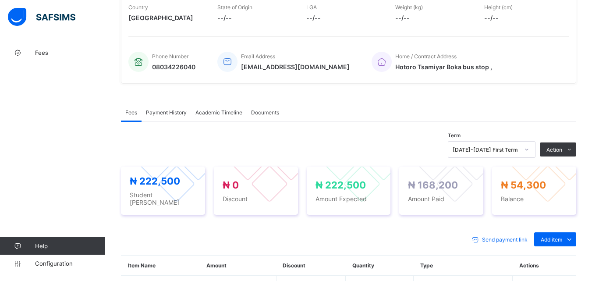
scroll to position [175, 0]
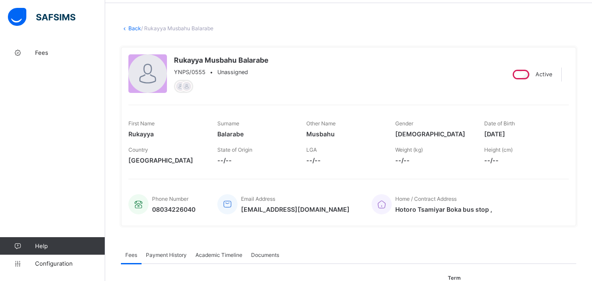
scroll to position [0, 0]
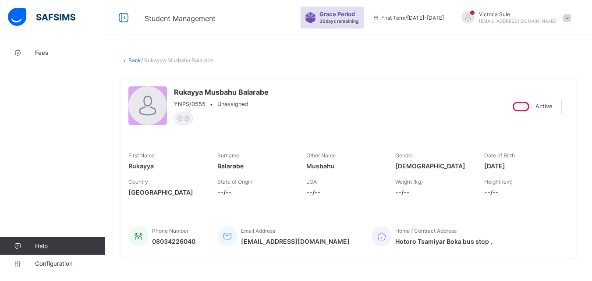
click at [134, 60] on link "Back" at bounding box center [134, 60] width 13 height 7
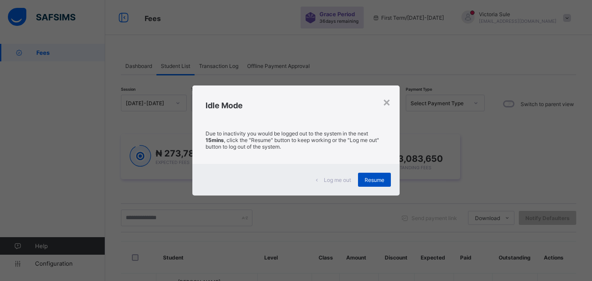
click at [378, 179] on span "Resume" at bounding box center [374, 180] width 20 height 7
click at [368, 180] on span "Resume" at bounding box center [374, 180] width 20 height 7
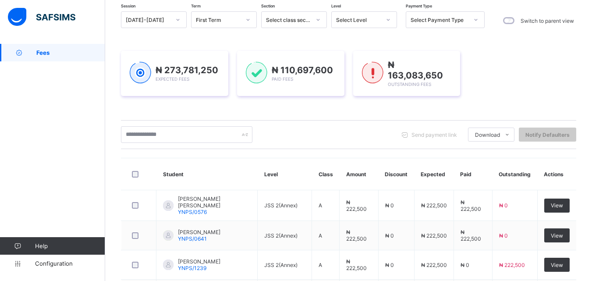
scroll to position [78, 0]
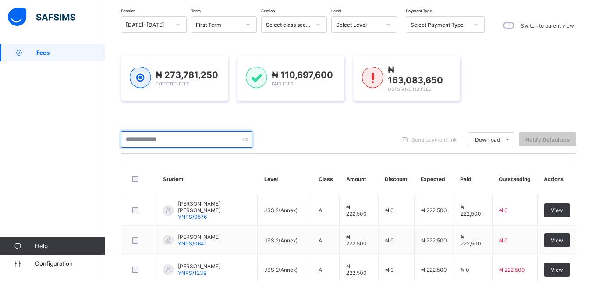
click at [192, 141] on input "text" at bounding box center [186, 139] width 131 height 17
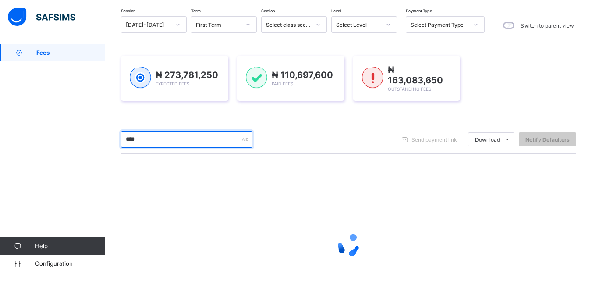
type input "****"
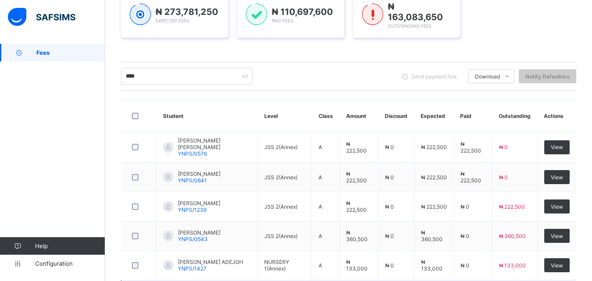
scroll to position [122, 0]
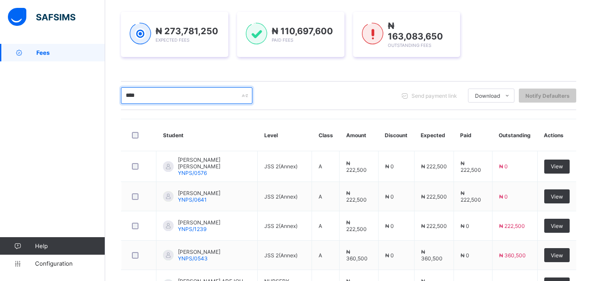
click at [182, 91] on input "****" at bounding box center [186, 95] width 131 height 17
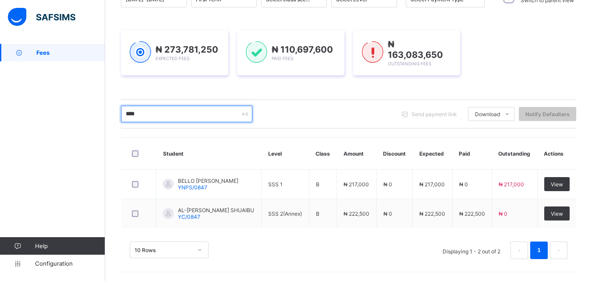
scroll to position [103, 0]
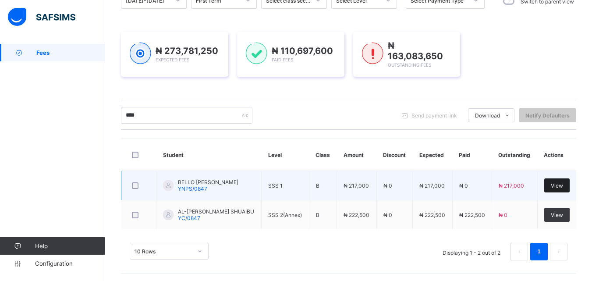
click at [562, 188] on div "View" at bounding box center [556, 185] width 25 height 14
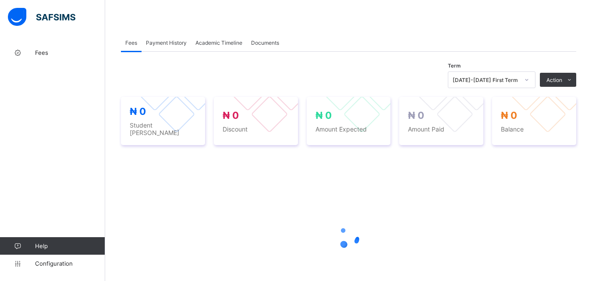
scroll to position [146, 0]
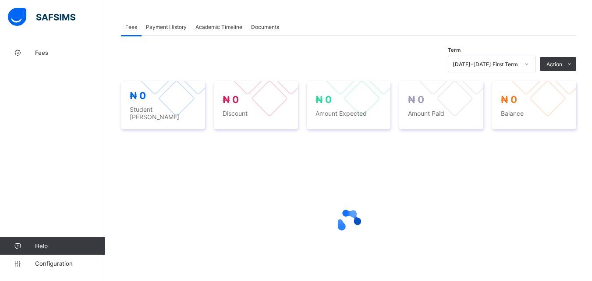
click at [316, 220] on div at bounding box center [348, 221] width 455 height 35
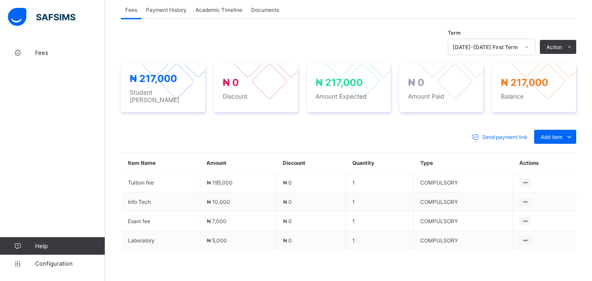
scroll to position [278, 0]
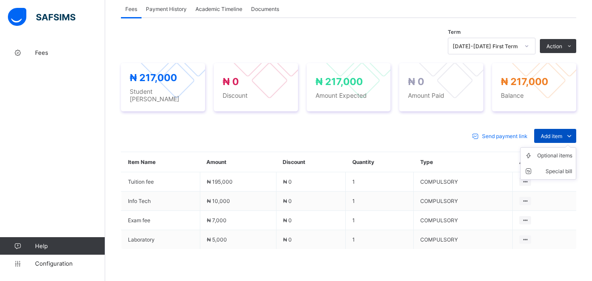
click at [546, 131] on div "Add item" at bounding box center [555, 136] width 42 height 14
click at [549, 152] on div "Optional items" at bounding box center [554, 155] width 35 height 9
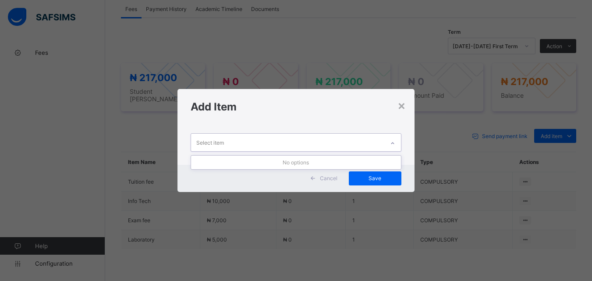
click at [393, 140] on icon at bounding box center [392, 143] width 5 height 9
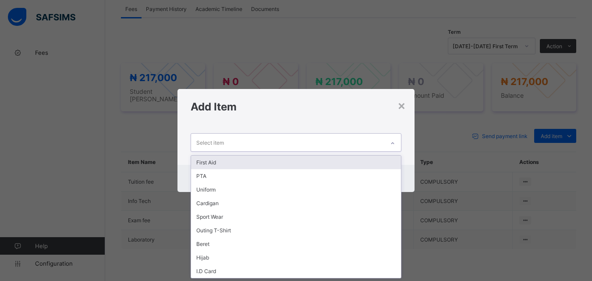
click at [354, 166] on div "First Aid" at bounding box center [295, 163] width 209 height 14
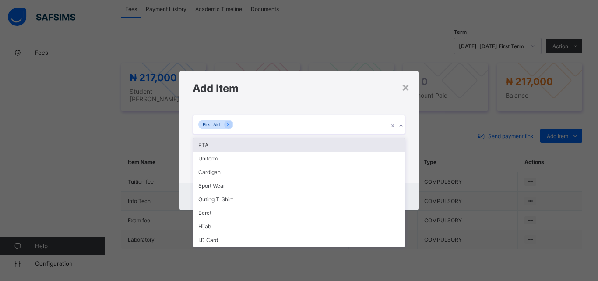
click at [402, 124] on icon at bounding box center [401, 125] width 5 height 9
click at [388, 146] on div "PTA" at bounding box center [299, 145] width 212 height 14
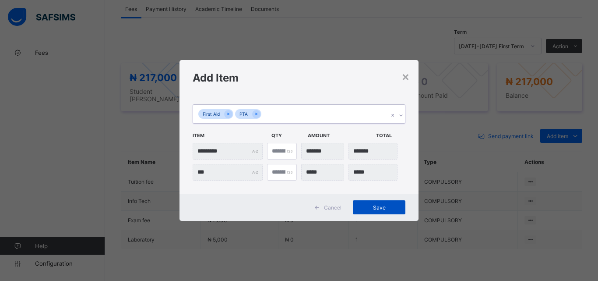
click at [372, 209] on span "Save" at bounding box center [379, 207] width 39 height 7
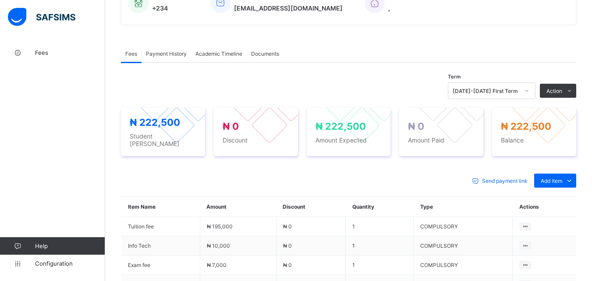
scroll to position [234, 0]
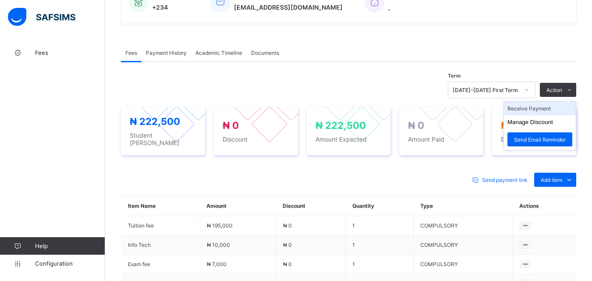
click at [531, 113] on li "Receive Payment" at bounding box center [540, 109] width 72 height 14
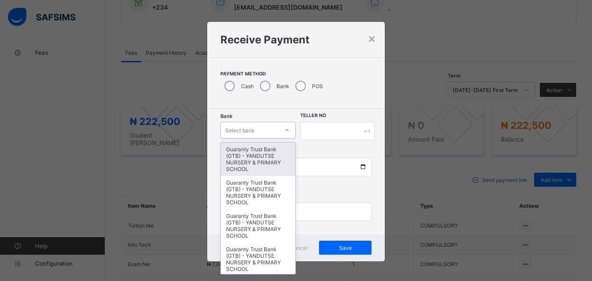
click at [284, 125] on div at bounding box center [286, 130] width 15 height 14
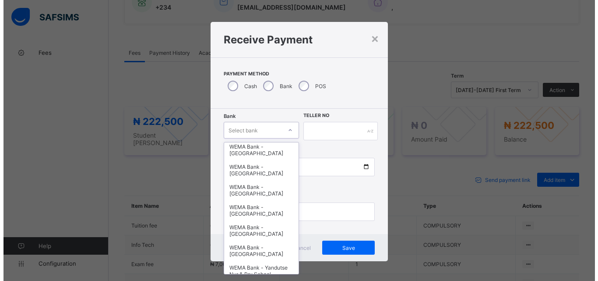
scroll to position [269, 0]
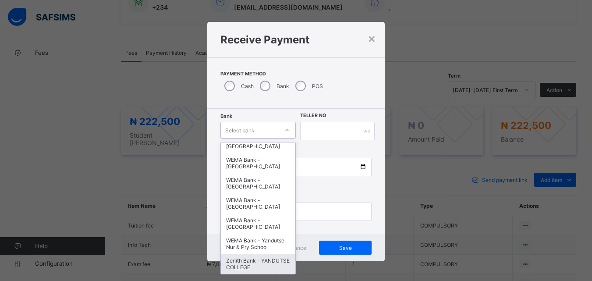
click at [251, 268] on div "Zenith Bank - YANDUTSE COLLEGE" at bounding box center [258, 264] width 75 height 20
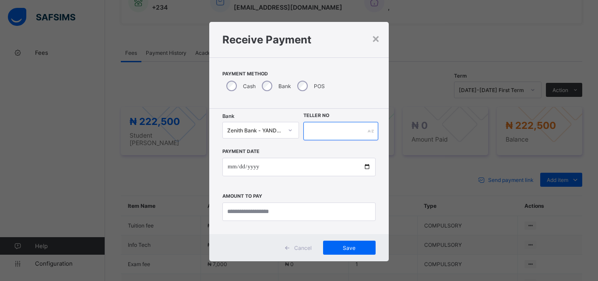
click at [322, 125] on input "text" at bounding box center [341, 131] width 75 height 18
type input "**********"
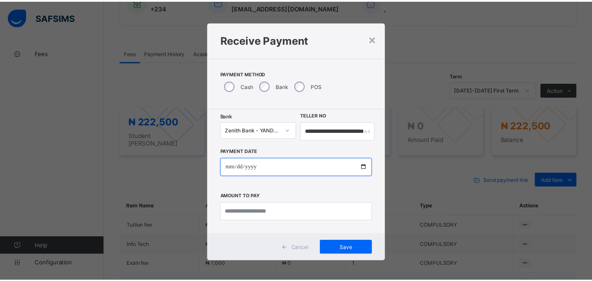
scroll to position [0, 0]
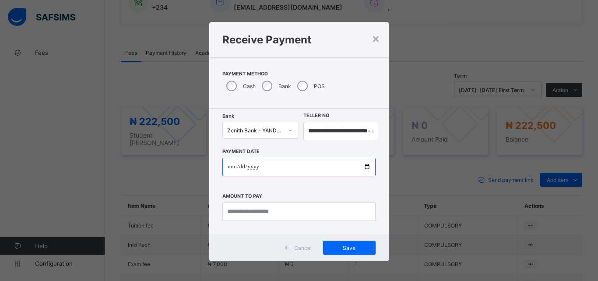
click at [363, 167] on input "date" at bounding box center [299, 167] width 153 height 18
type input "**********"
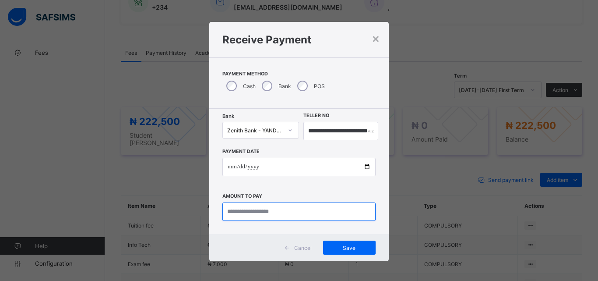
click at [240, 212] on input "currency" at bounding box center [299, 211] width 153 height 18
type input "********"
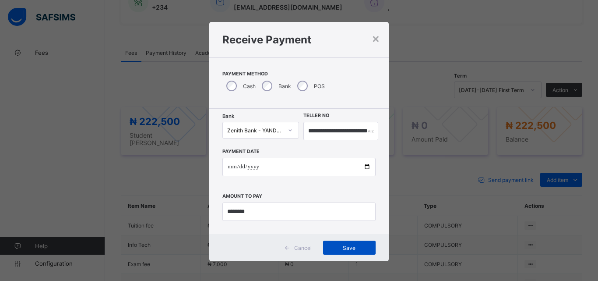
click at [364, 249] on span "Save" at bounding box center [349, 247] width 39 height 7
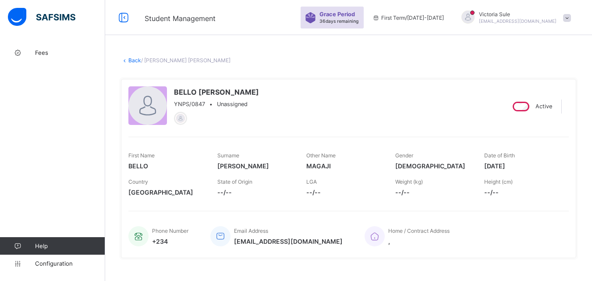
click at [135, 60] on link "Back" at bounding box center [134, 60] width 13 height 7
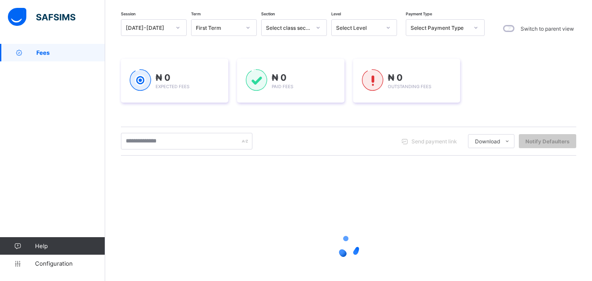
scroll to position [138, 0]
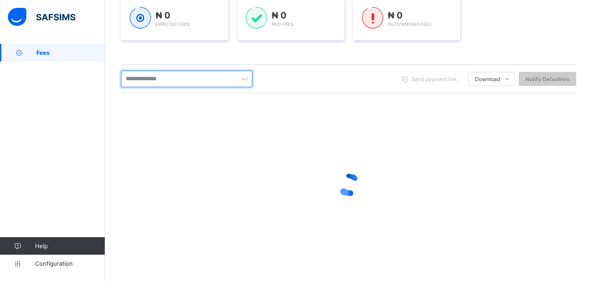
click at [174, 81] on input "text" at bounding box center [186, 79] width 131 height 17
type input "*****"
